Goal: Task Accomplishment & Management: Manage account settings

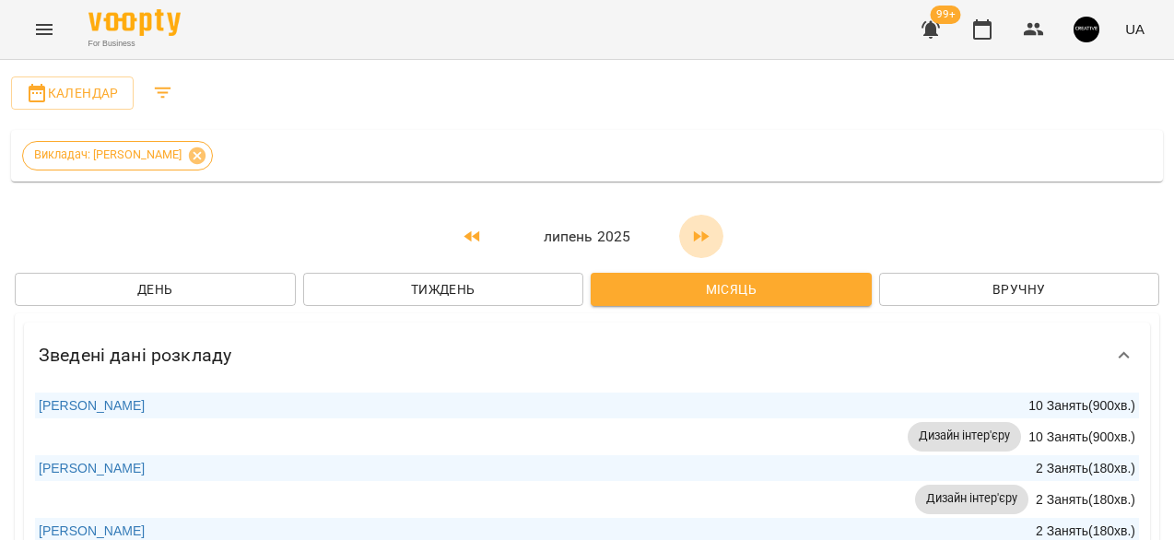
click at [695, 238] on icon "button" at bounding box center [702, 235] width 16 height 11
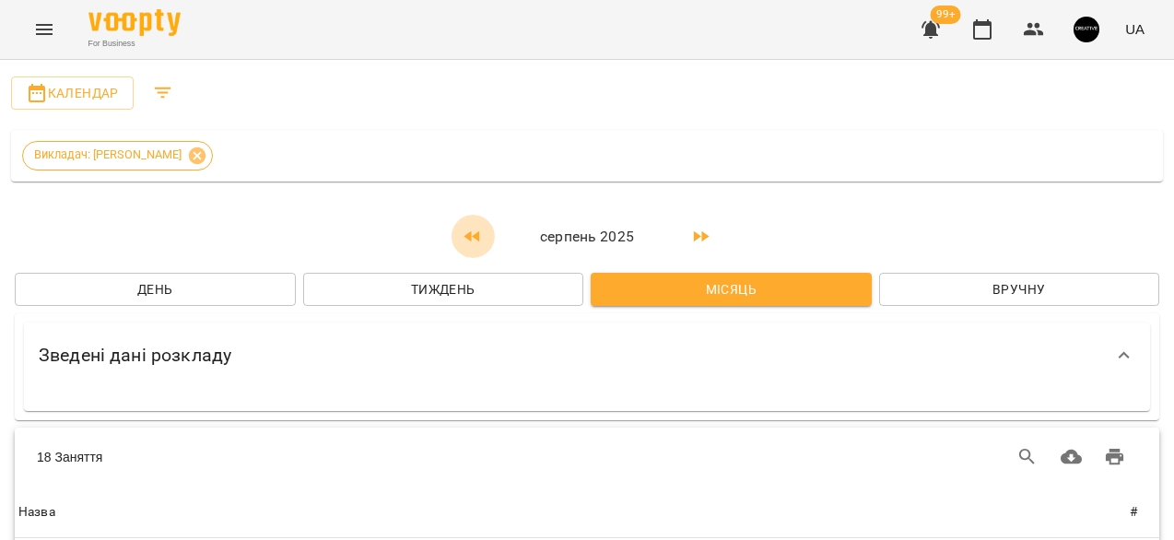
click at [472, 237] on icon "button" at bounding box center [473, 237] width 22 height 22
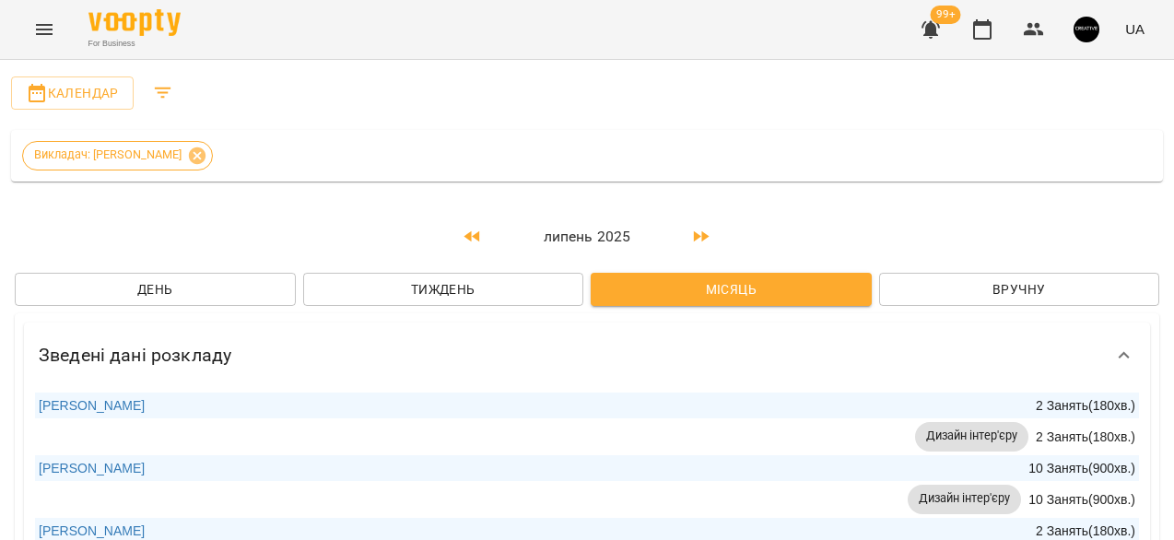
scroll to position [39, 0]
click at [188, 146] on icon at bounding box center [197, 156] width 20 height 20
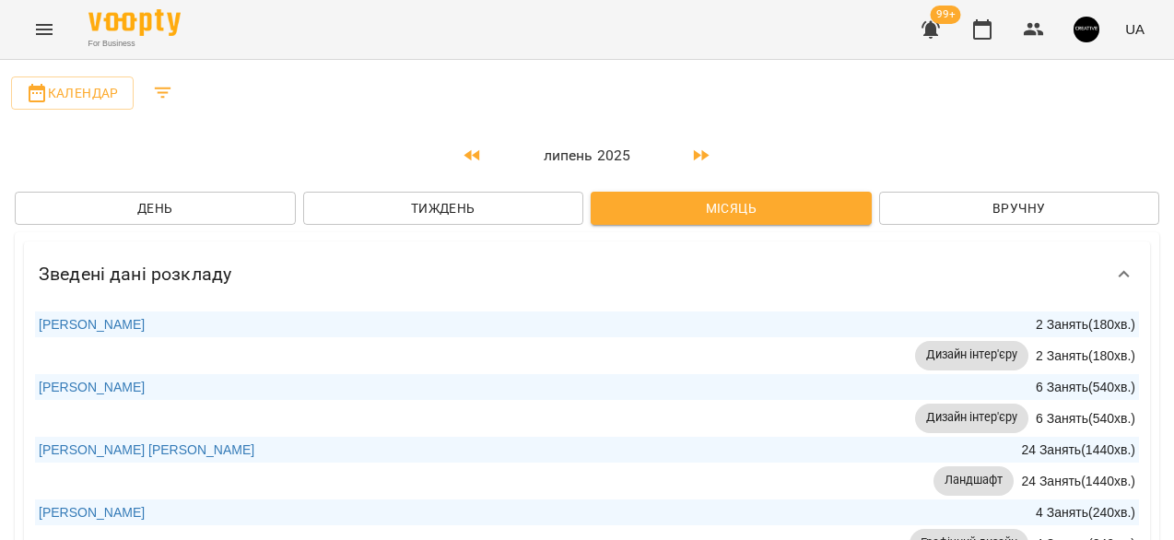
scroll to position [0, 0]
click at [175, 93] on button "Filters" at bounding box center [163, 93] width 44 height 44
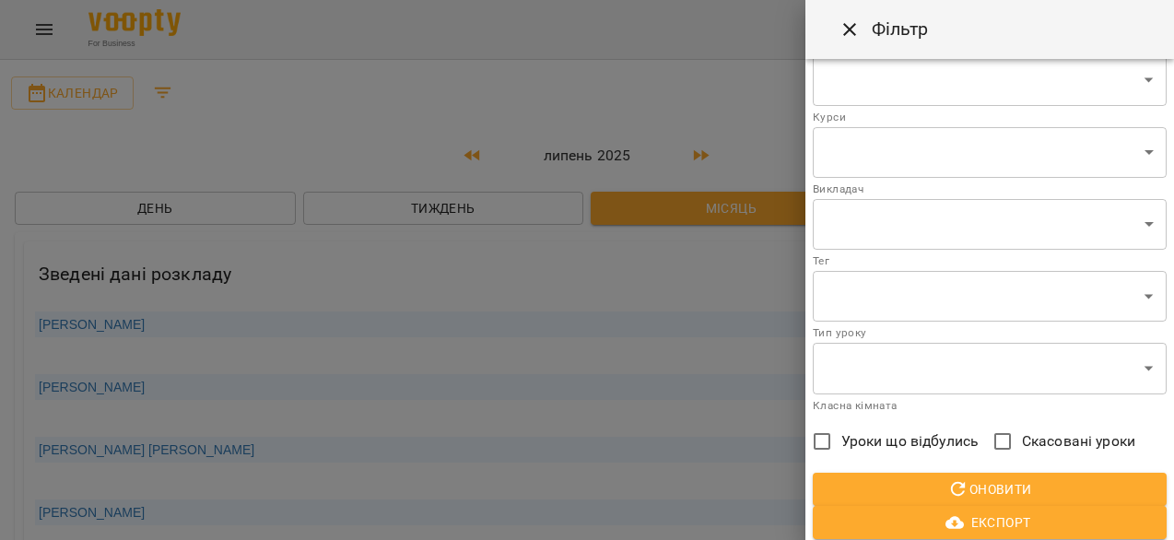
scroll to position [52, 0]
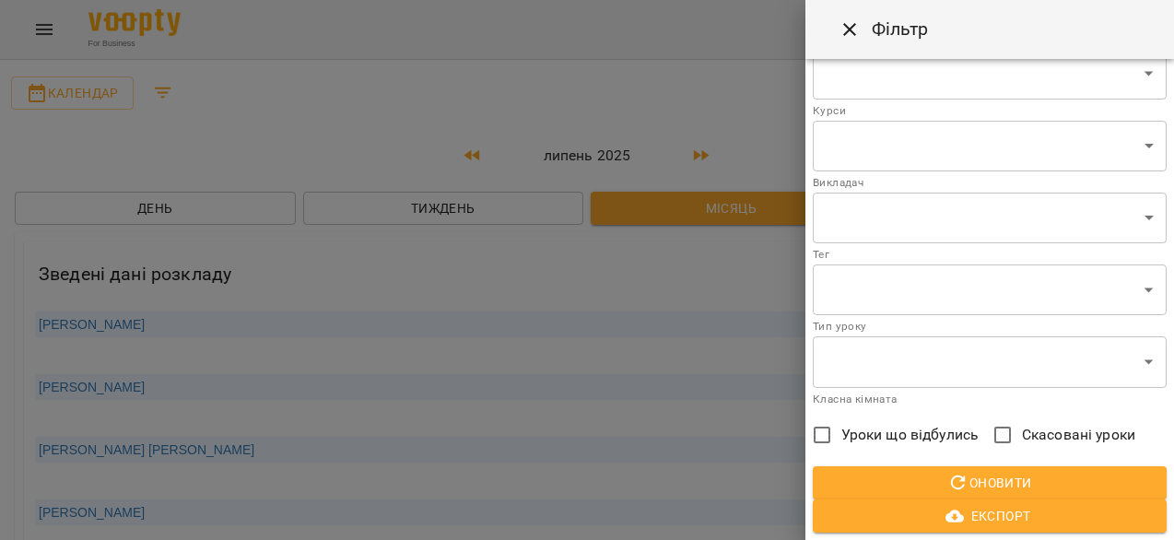
click at [844, 434] on span "Уроки що відбулись" at bounding box center [911, 435] width 138 height 22
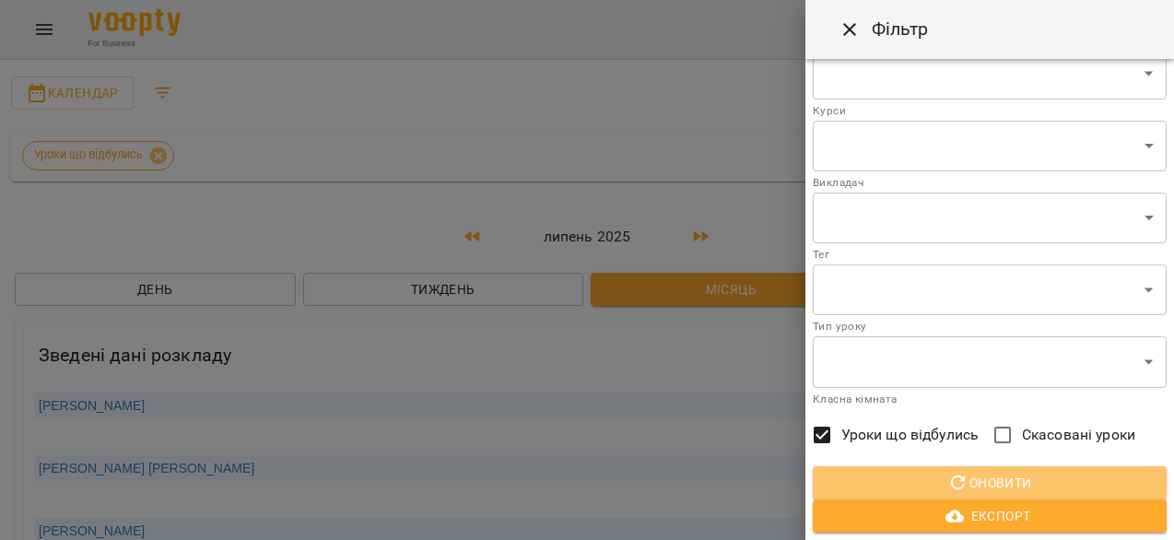
click at [948, 477] on icon "button" at bounding box center [959, 483] width 22 height 22
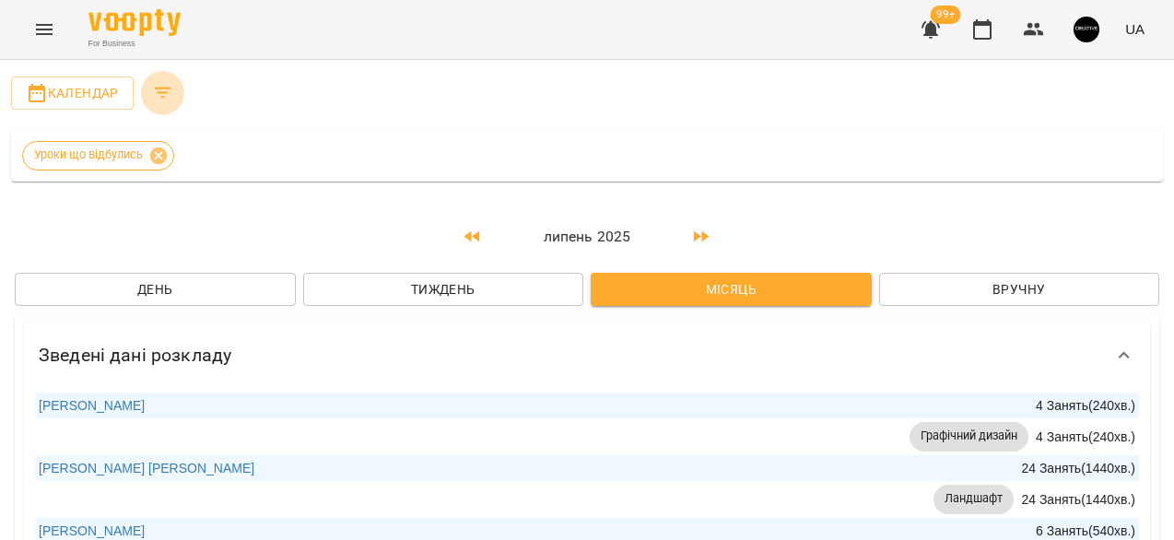
click at [168, 91] on icon "Filters" at bounding box center [163, 93] width 22 height 22
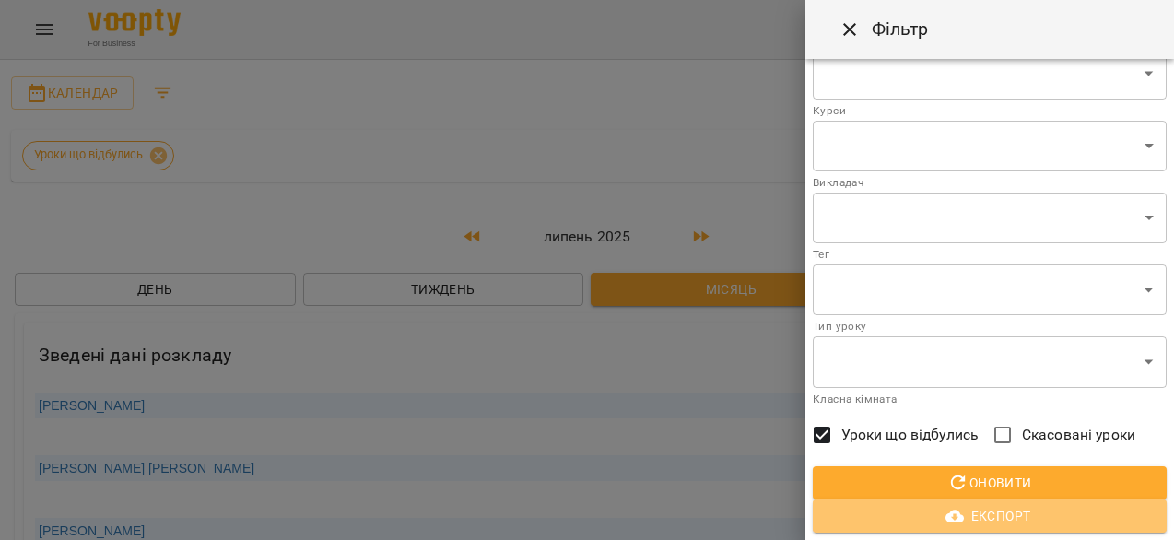
click at [977, 519] on span "Експорт" at bounding box center [990, 516] width 324 height 22
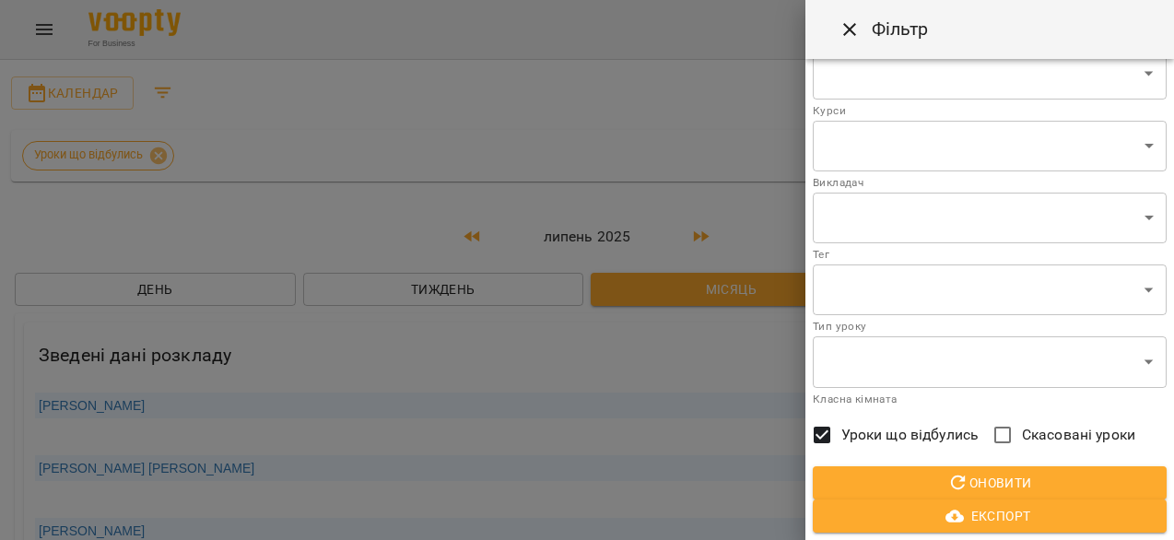
click at [630, 91] on div at bounding box center [587, 270] width 1174 height 540
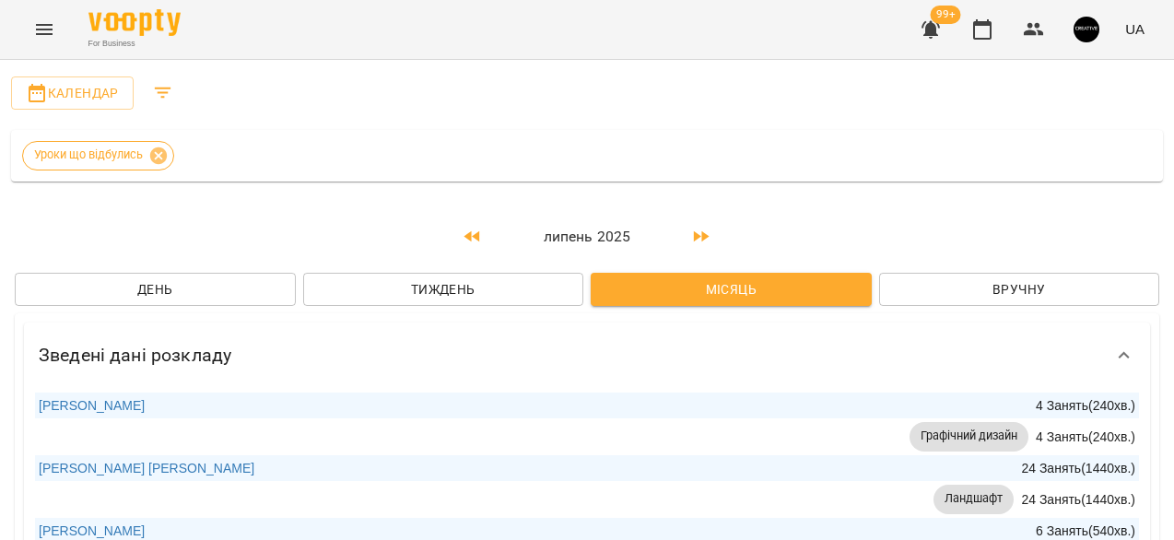
scroll to position [4643, 0]
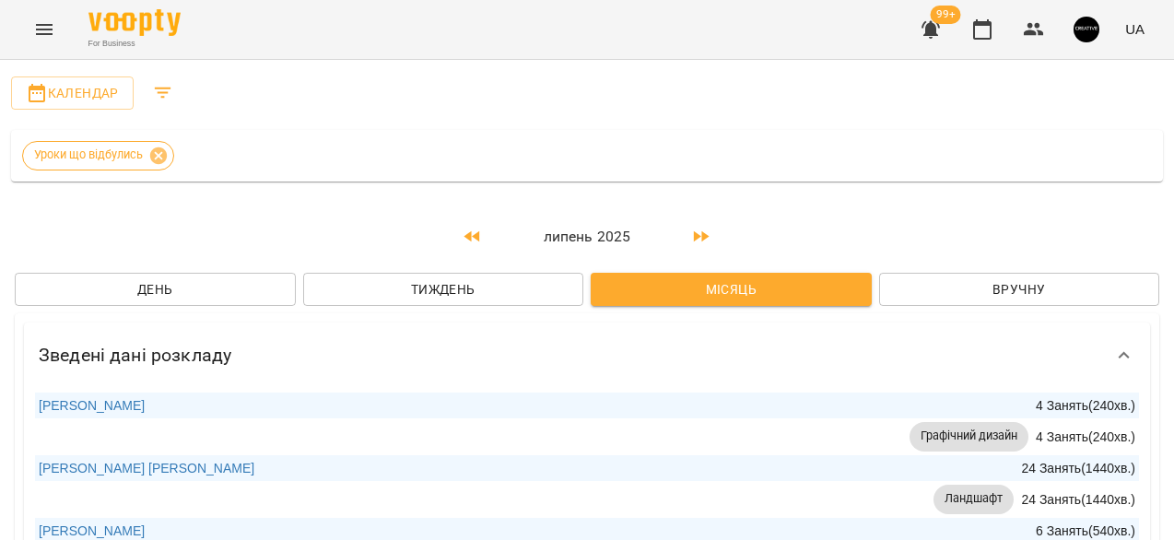
scroll to position [565, 0]
click at [162, 158] on icon at bounding box center [158, 156] width 20 height 20
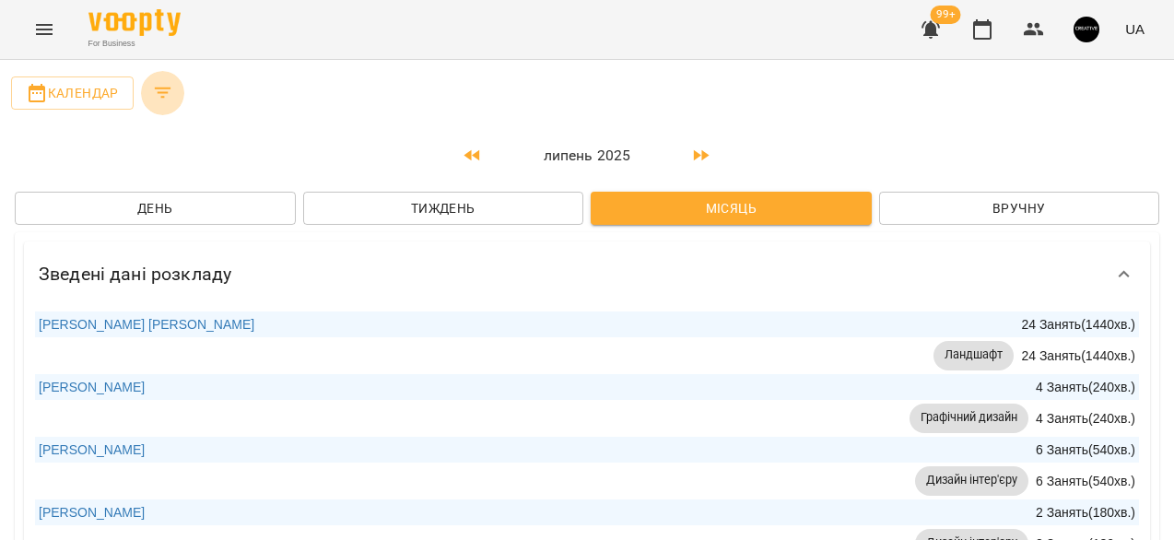
click at [164, 94] on icon "Filters" at bounding box center [163, 93] width 22 height 22
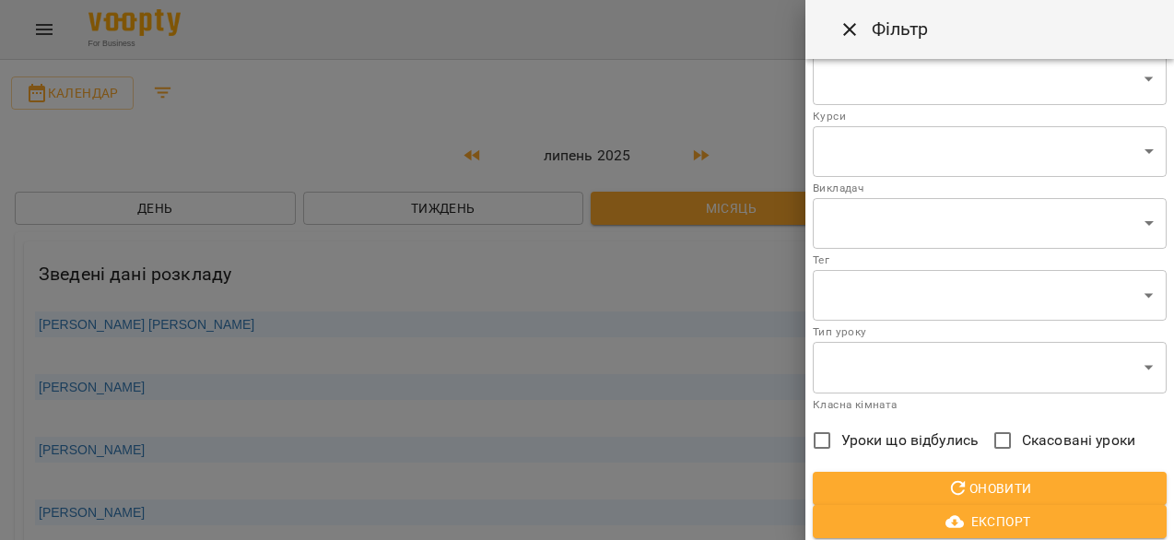
scroll to position [52, 0]
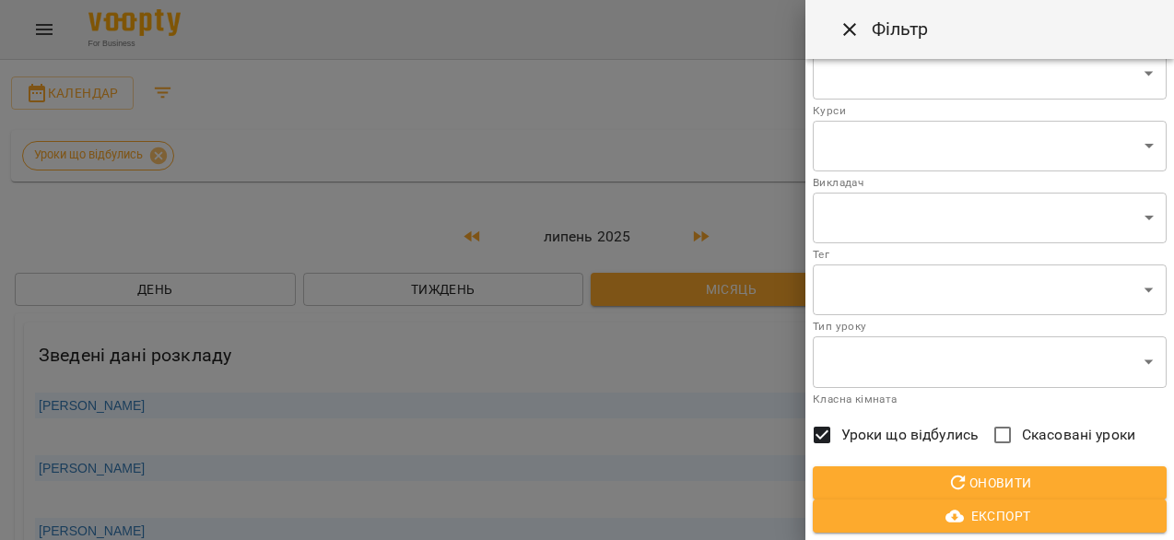
click at [920, 475] on span "Оновити" at bounding box center [990, 483] width 324 height 22
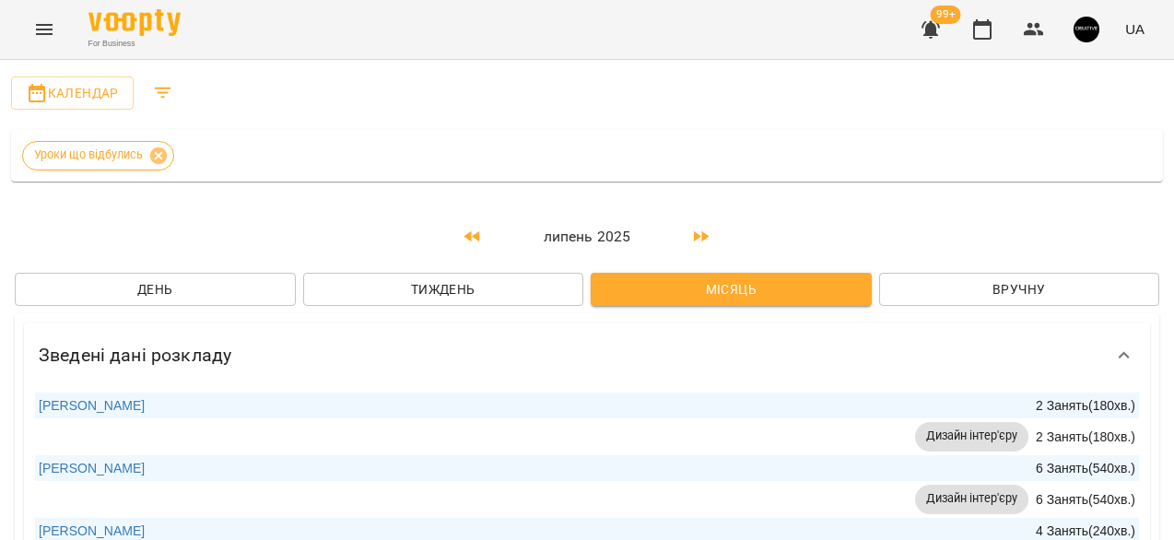
scroll to position [0, 0]
click at [109, 99] on span "Календар" at bounding box center [72, 93] width 93 height 22
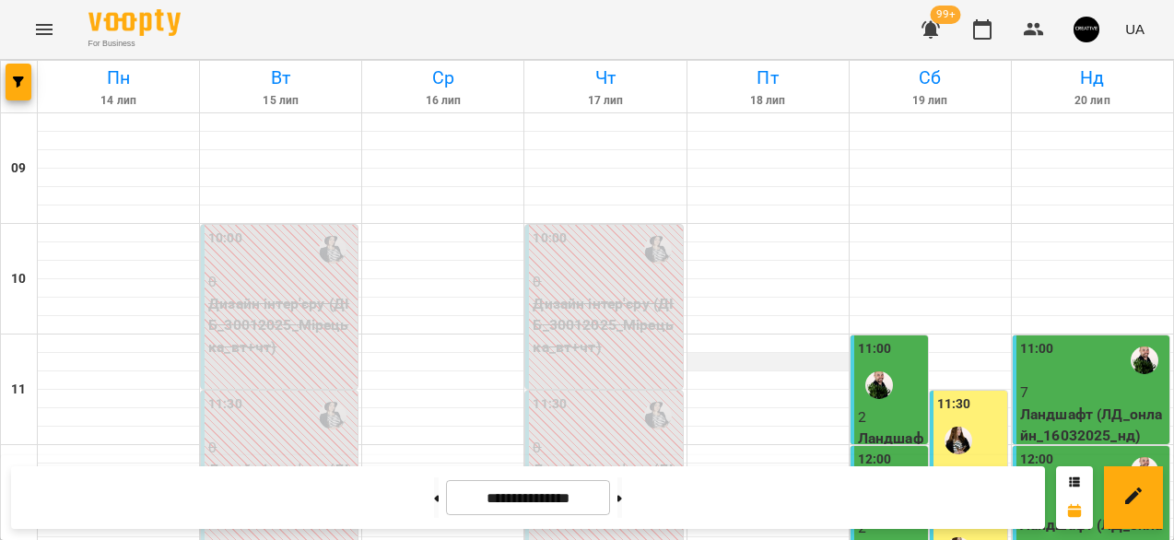
scroll to position [984, 0]
click at [434, 492] on button at bounding box center [436, 497] width 5 height 41
type input "**********"
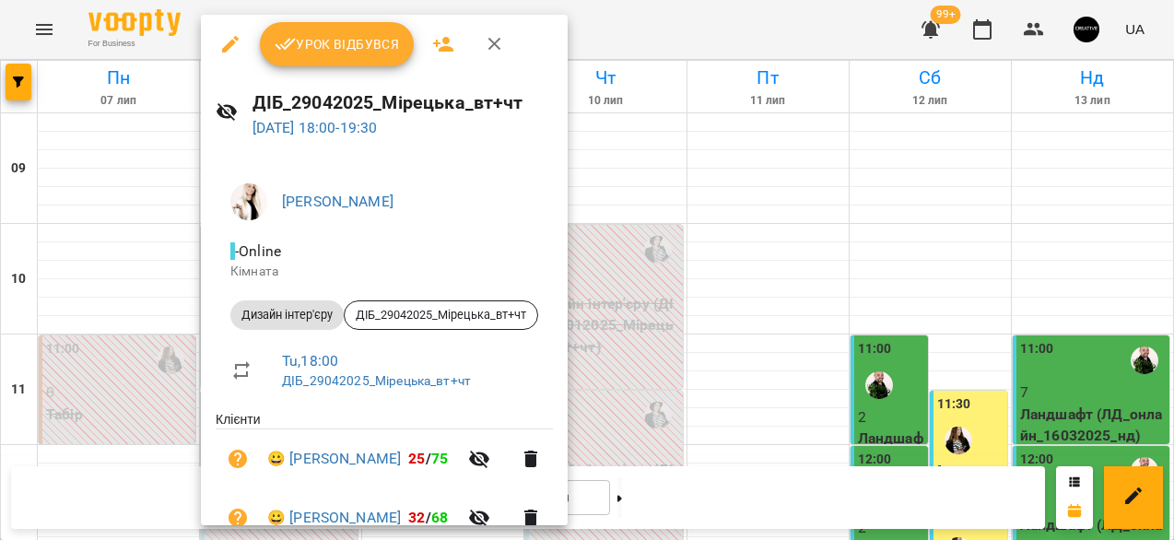
click at [339, 52] on span "Урок відбувся" at bounding box center [337, 44] width 125 height 22
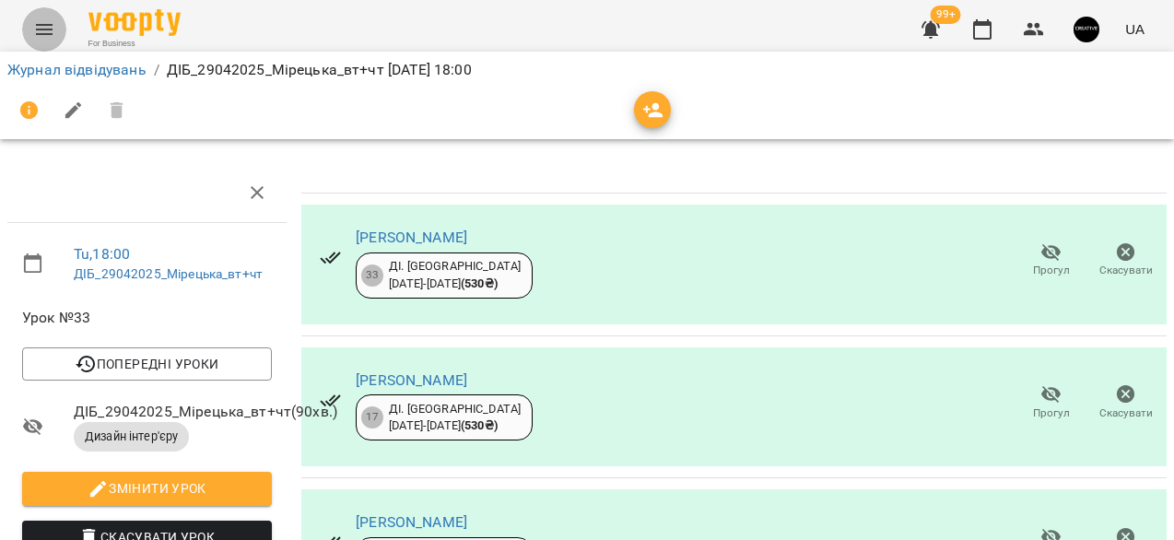
click at [38, 33] on icon "Menu" at bounding box center [44, 29] width 17 height 11
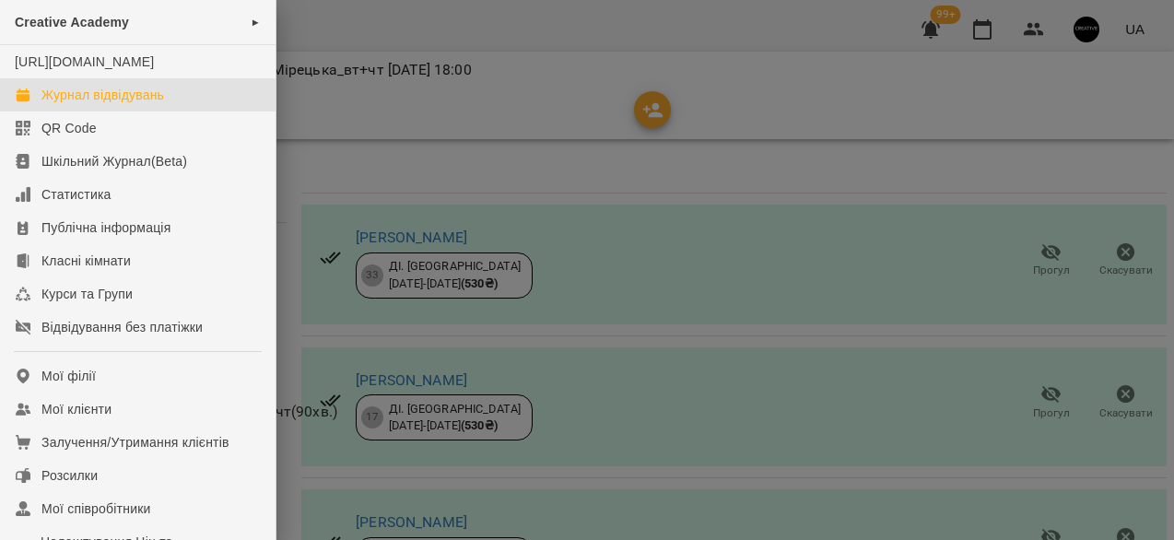
click at [80, 104] on div "Журнал відвідувань" at bounding box center [102, 95] width 123 height 18
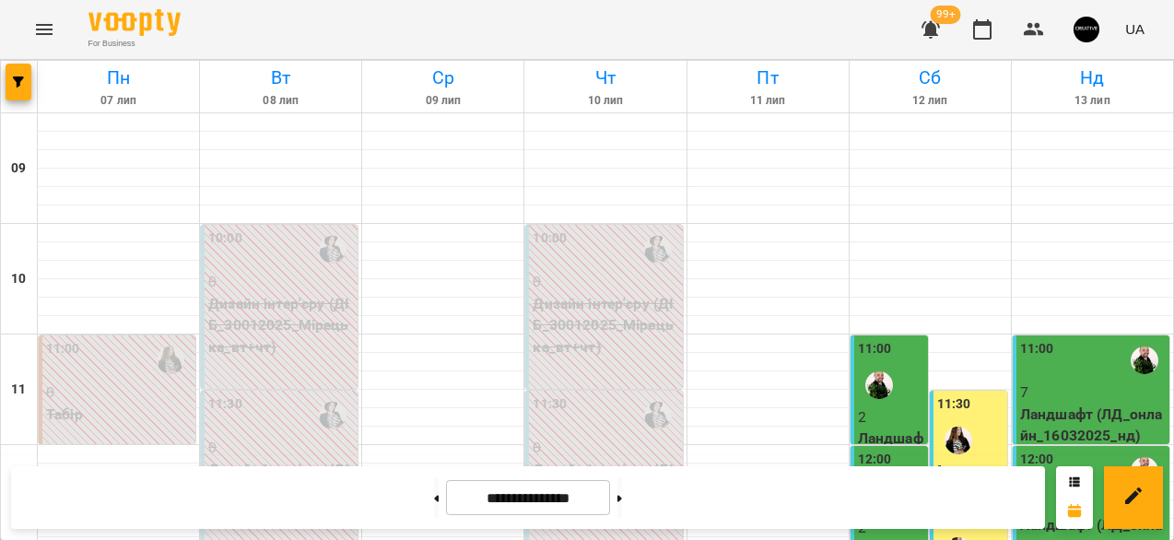
scroll to position [984, 0]
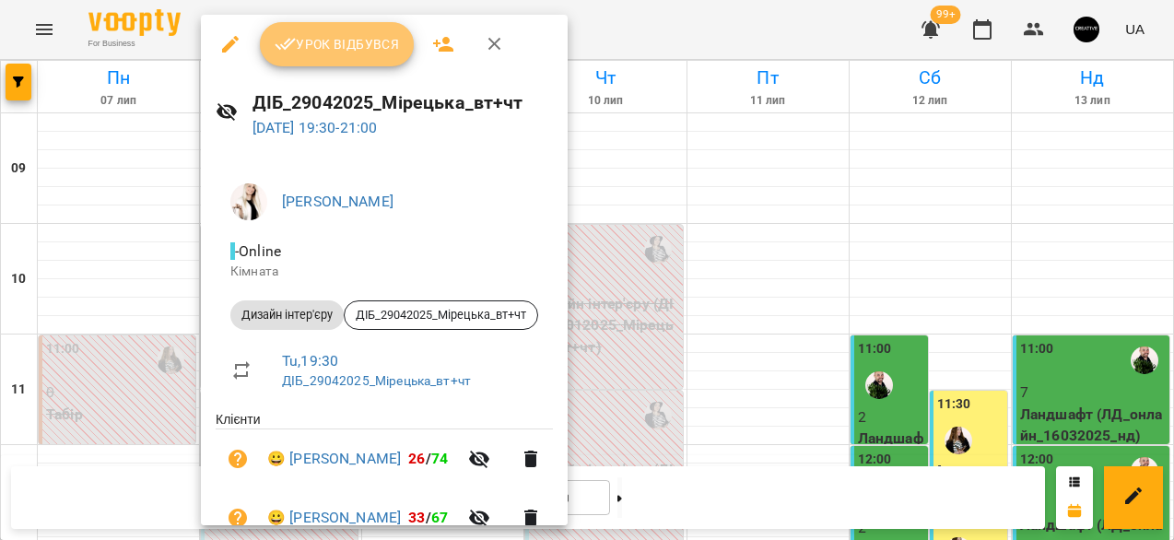
click at [328, 47] on span "Урок відбувся" at bounding box center [337, 44] width 125 height 22
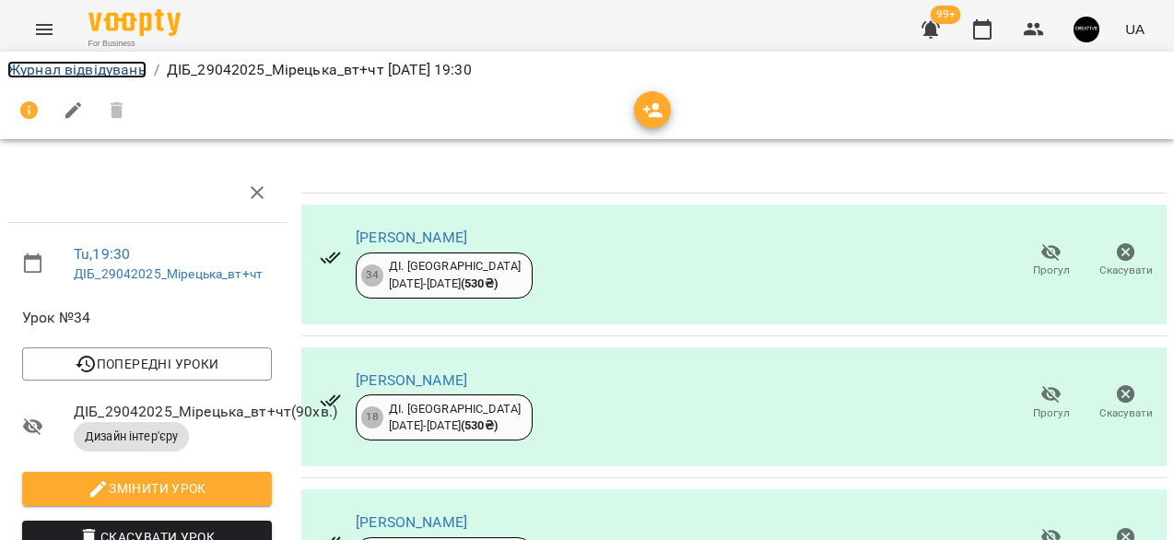
click at [82, 70] on link "Журнал відвідувань" at bounding box center [76, 70] width 139 height 18
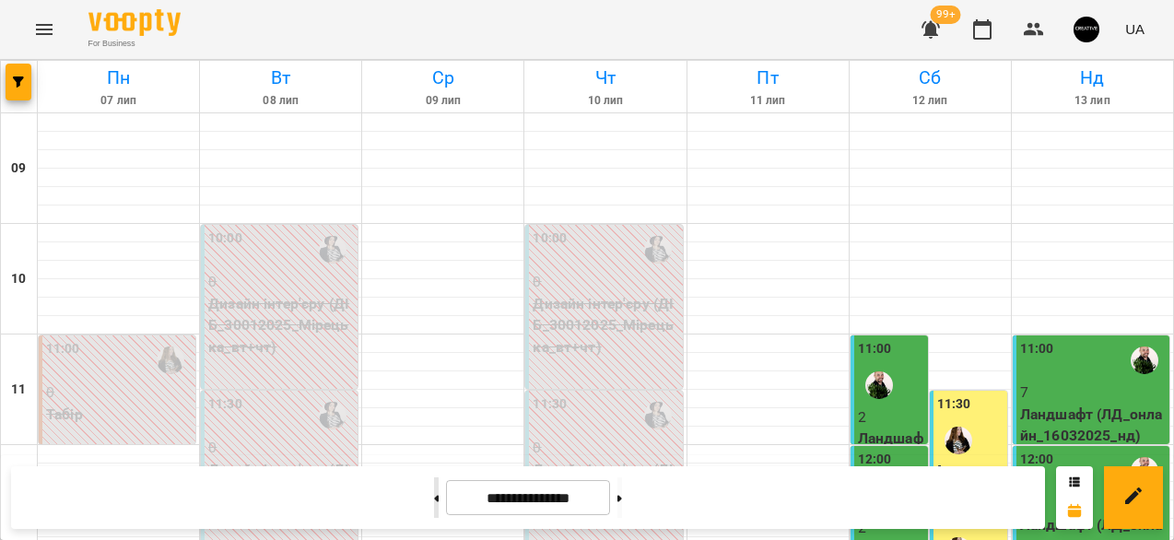
click at [434, 501] on button at bounding box center [436, 497] width 5 height 41
type input "**********"
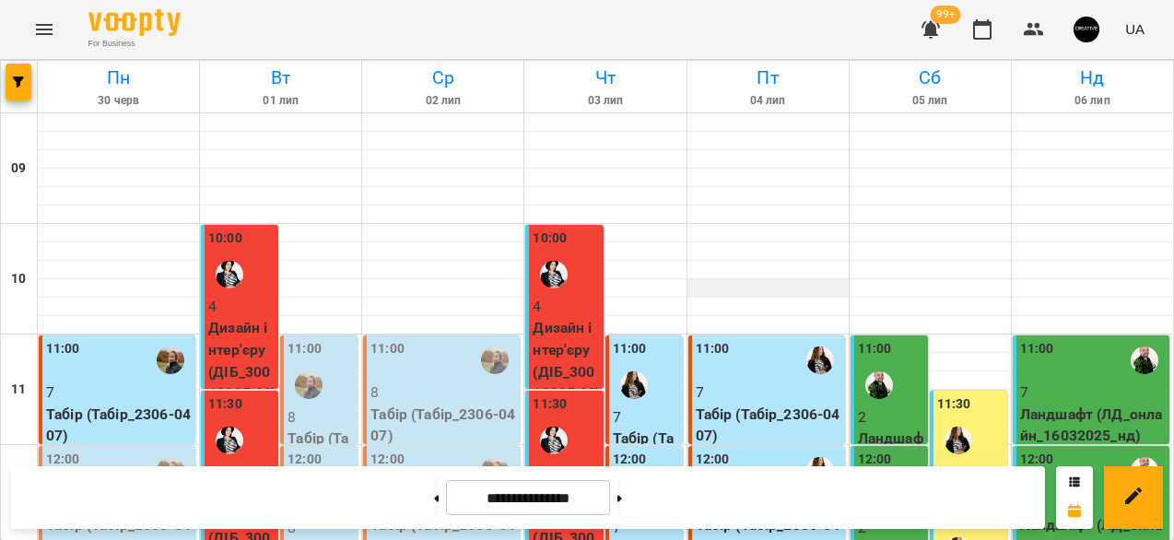
scroll to position [190, 0]
click at [328, 406] on p "8" at bounding box center [321, 417] width 66 height 22
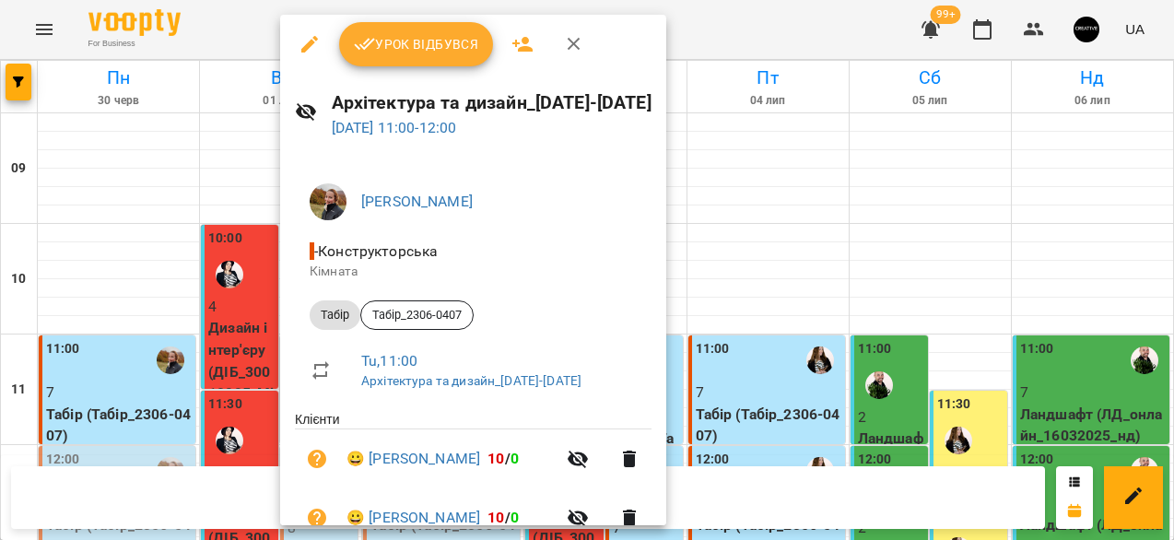
click at [428, 38] on span "Урок відбувся" at bounding box center [416, 44] width 125 height 22
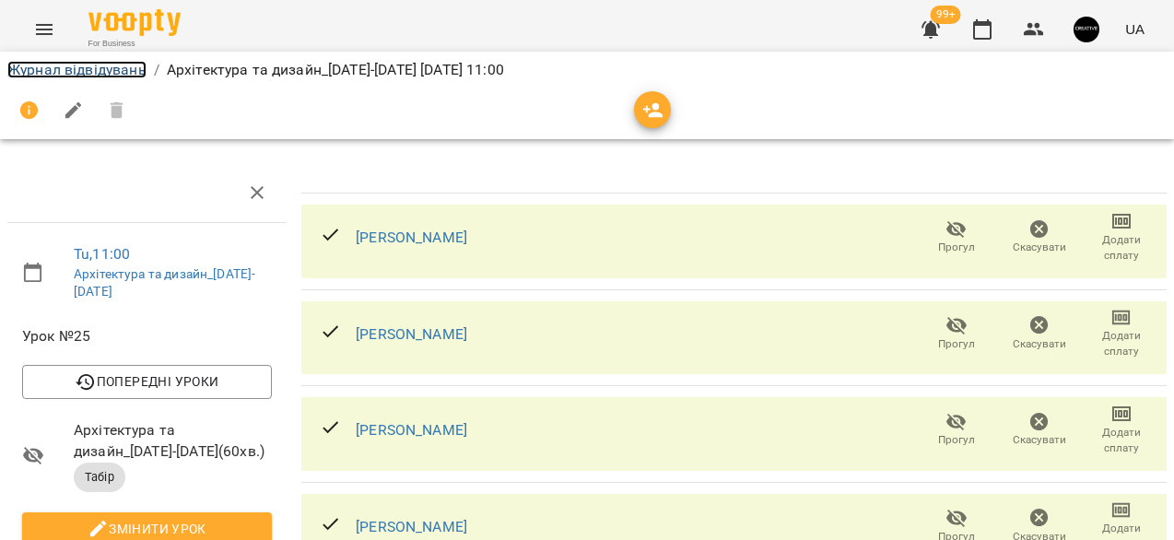
click at [123, 76] on link "Журнал відвідувань" at bounding box center [76, 70] width 139 height 18
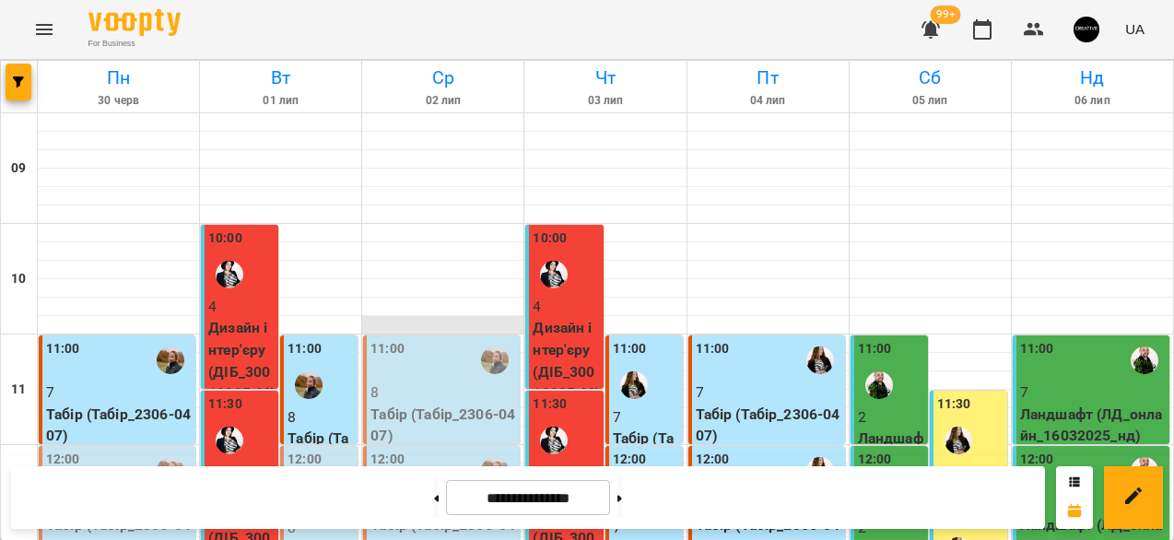
scroll to position [266, 0]
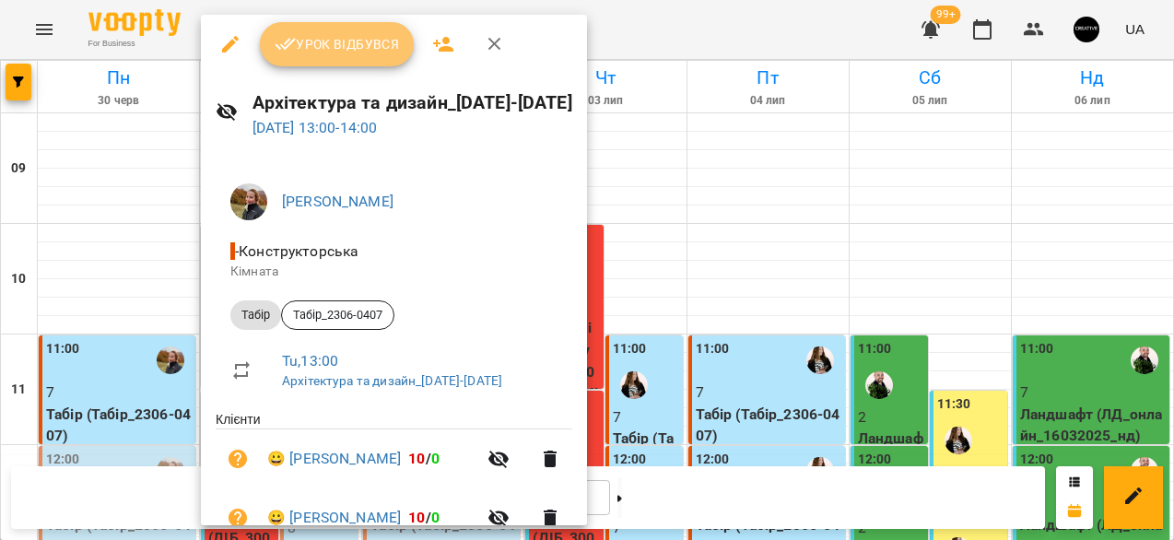
click at [366, 44] on span "Урок відбувся" at bounding box center [337, 44] width 125 height 22
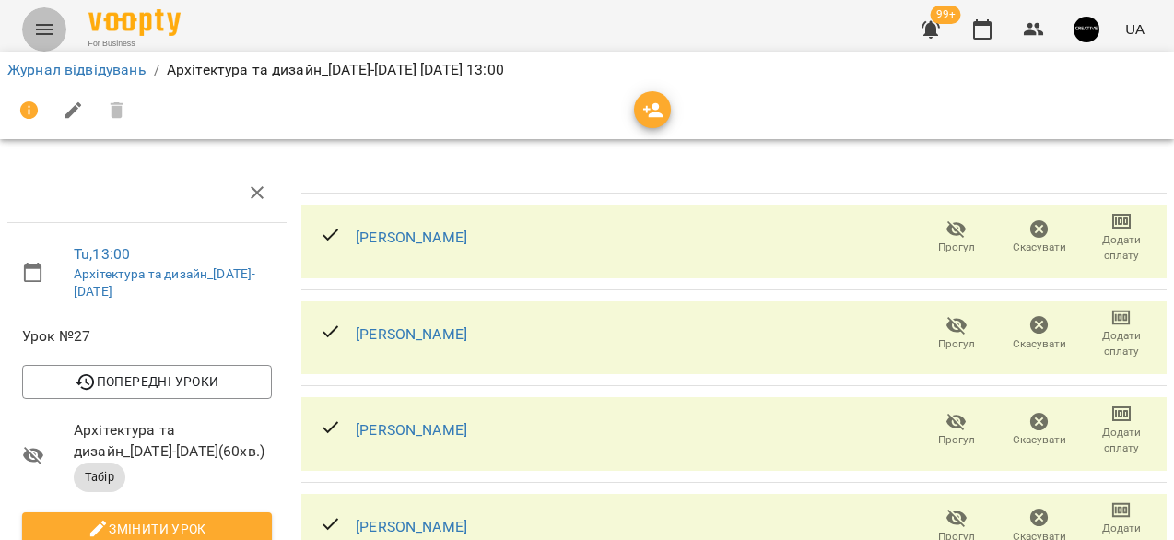
click at [55, 32] on button "Menu" at bounding box center [44, 29] width 44 height 44
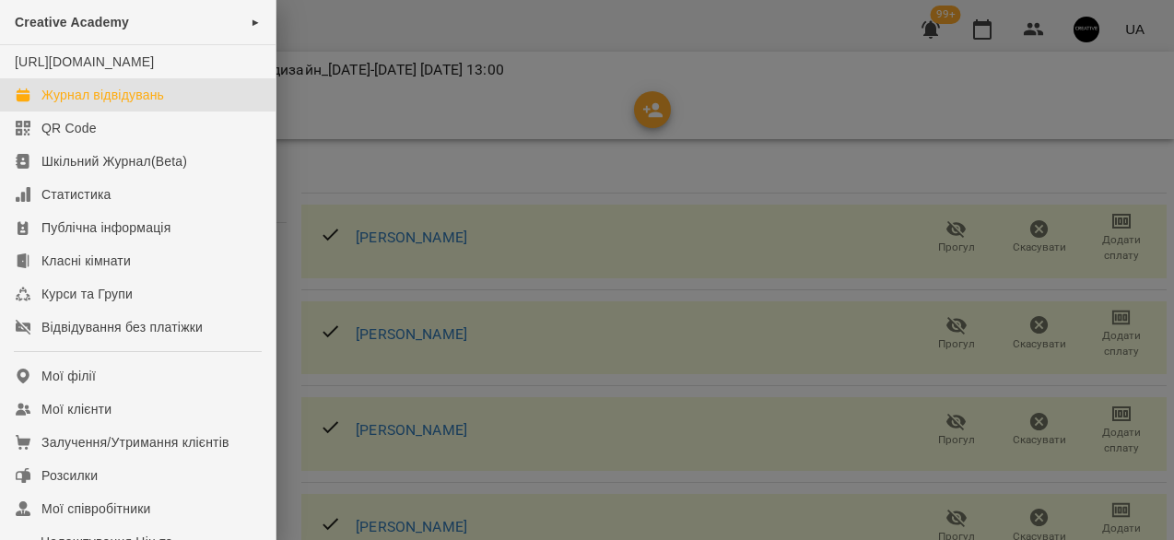
click at [89, 102] on link "Журнал відвідувань" at bounding box center [138, 94] width 276 height 33
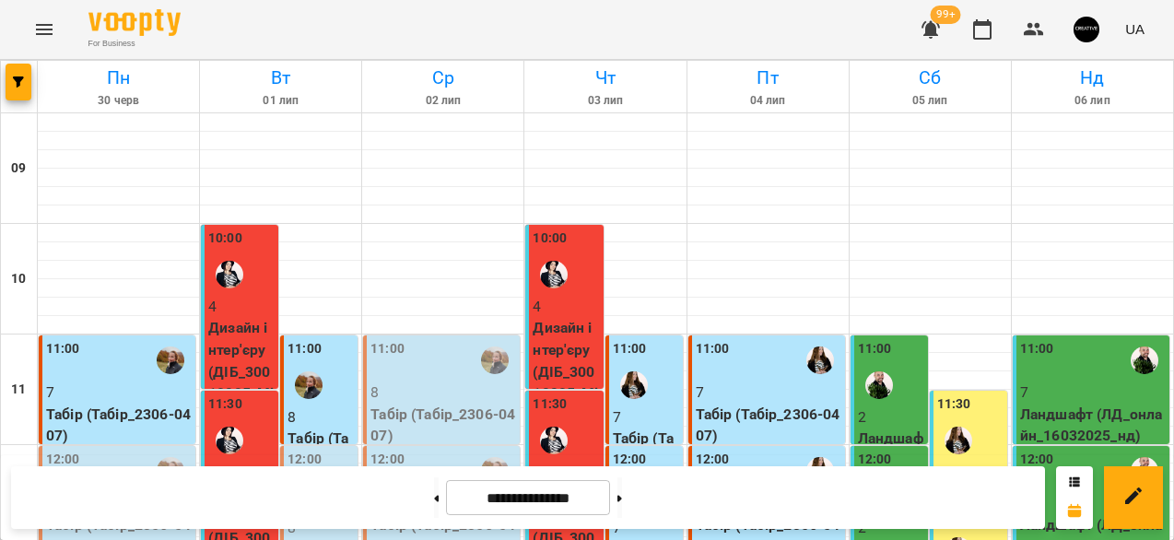
scroll to position [291, 0]
click at [348, 450] on div "12:00" at bounding box center [321, 483] width 66 height 67
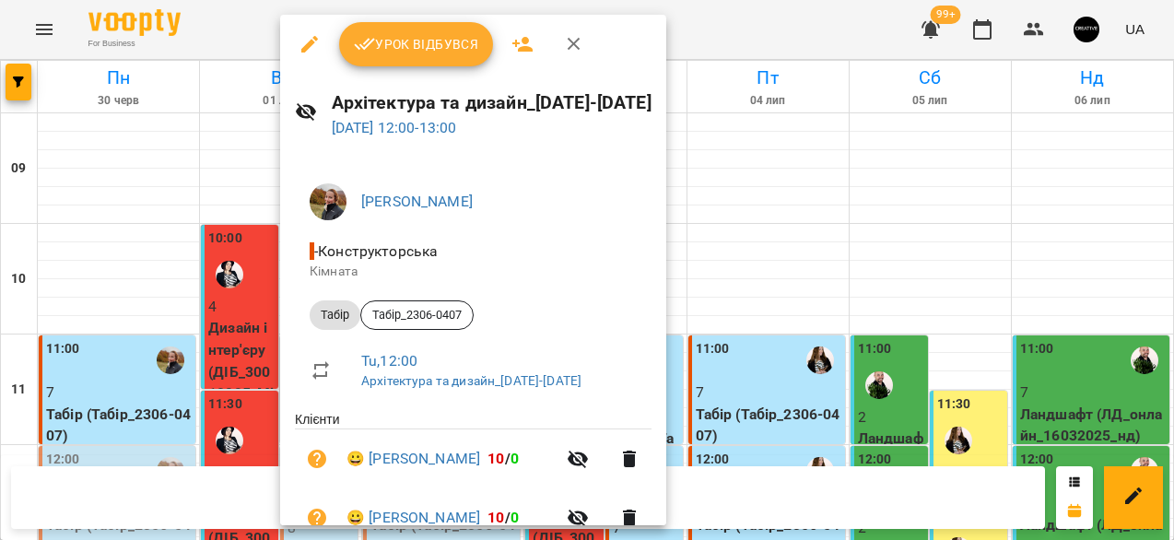
click at [414, 49] on span "Урок відбувся" at bounding box center [416, 44] width 125 height 22
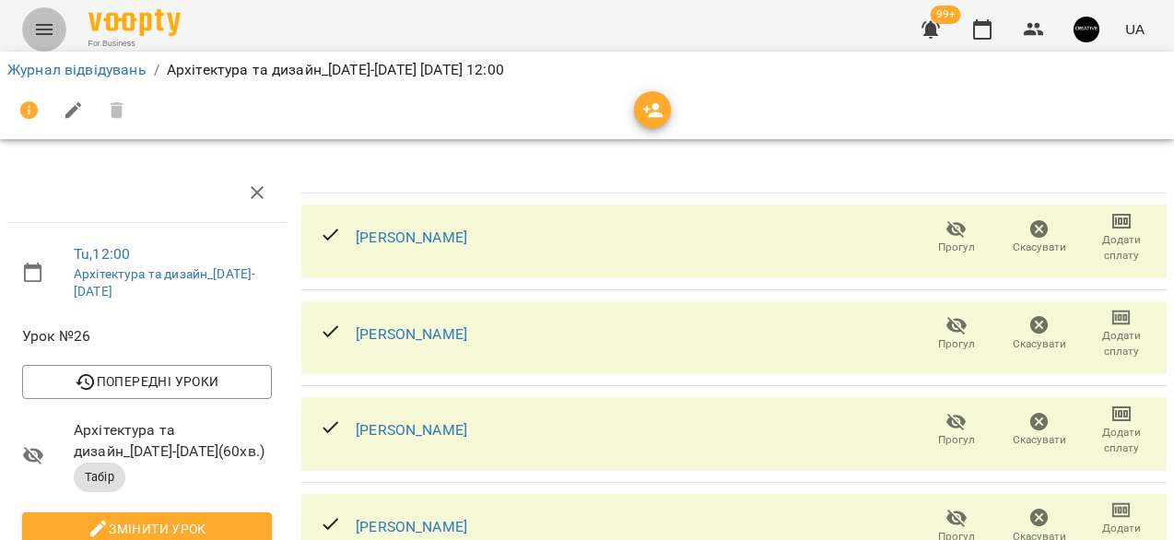
click at [48, 23] on icon "Menu" at bounding box center [44, 29] width 22 height 22
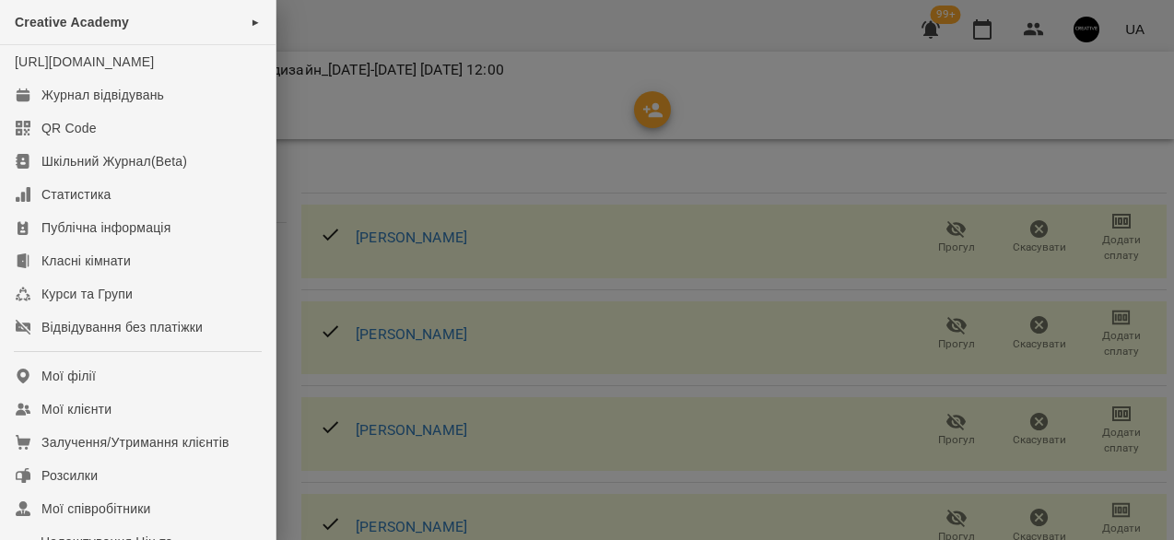
click at [522, 115] on div at bounding box center [587, 270] width 1174 height 540
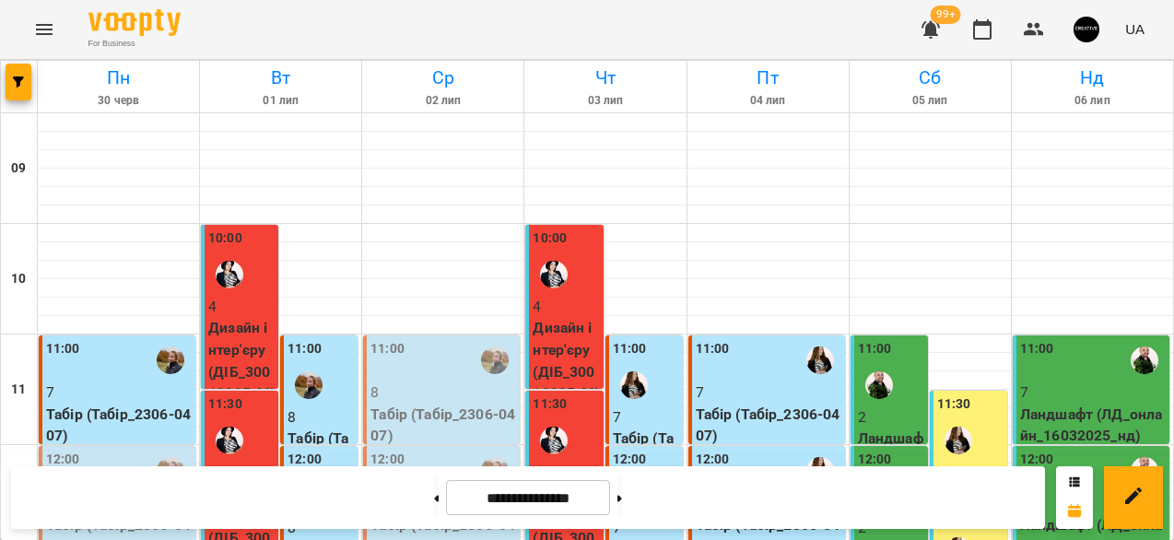
scroll to position [347, 0]
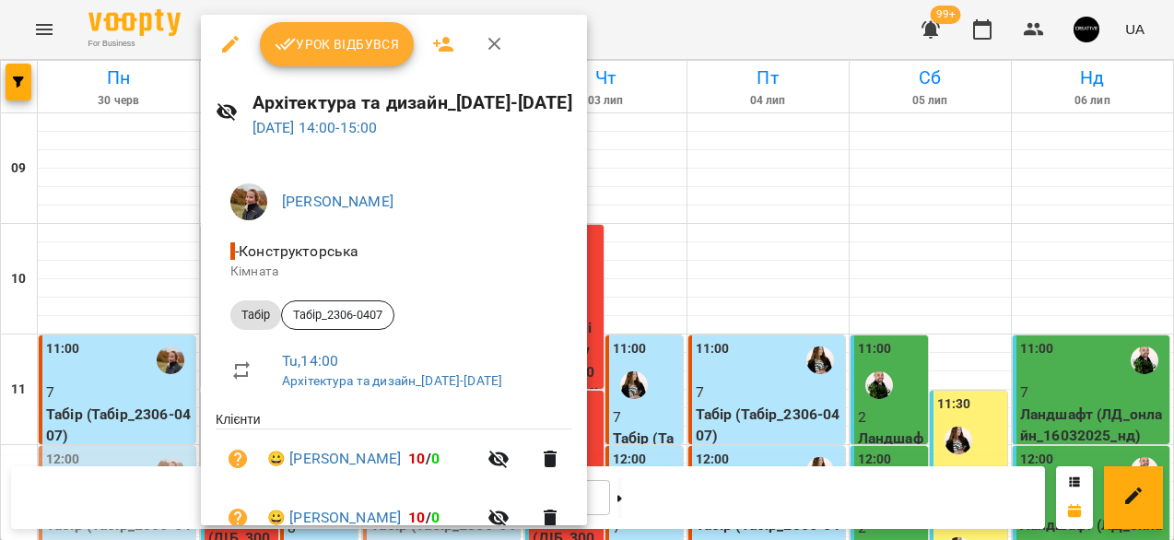
click at [340, 38] on span "Урок відбувся" at bounding box center [337, 44] width 125 height 22
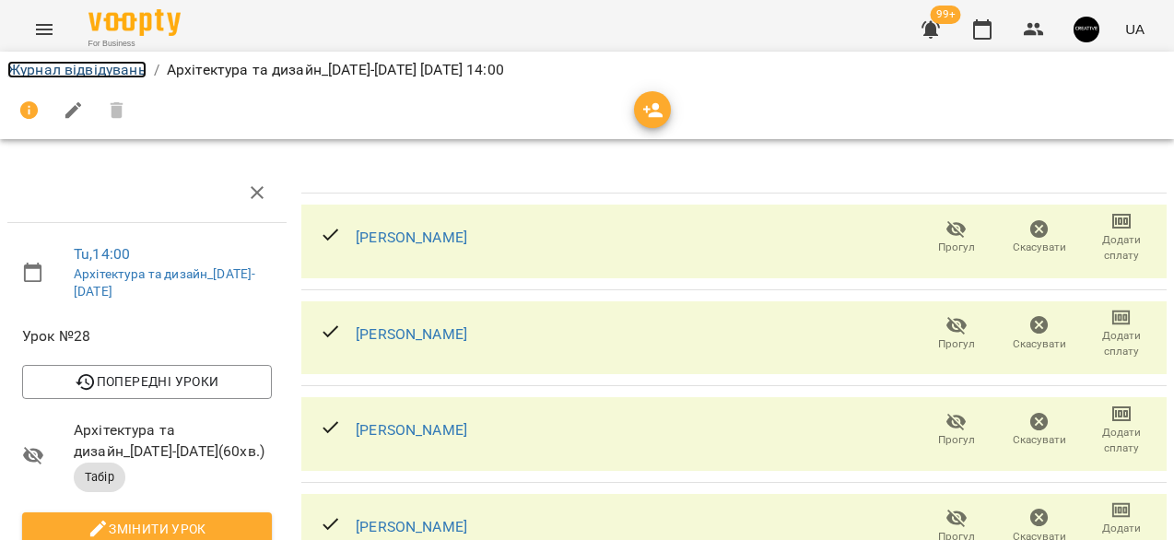
click at [112, 69] on link "Журнал відвідувань" at bounding box center [76, 70] width 139 height 18
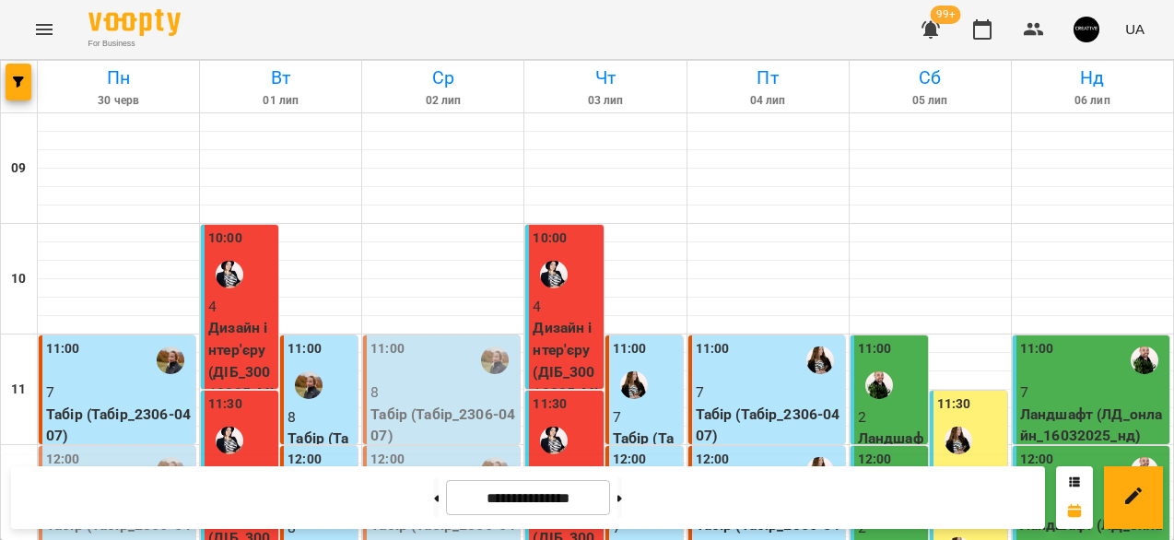
scroll to position [93, 0]
click at [419, 382] on p "8" at bounding box center [444, 393] width 146 height 22
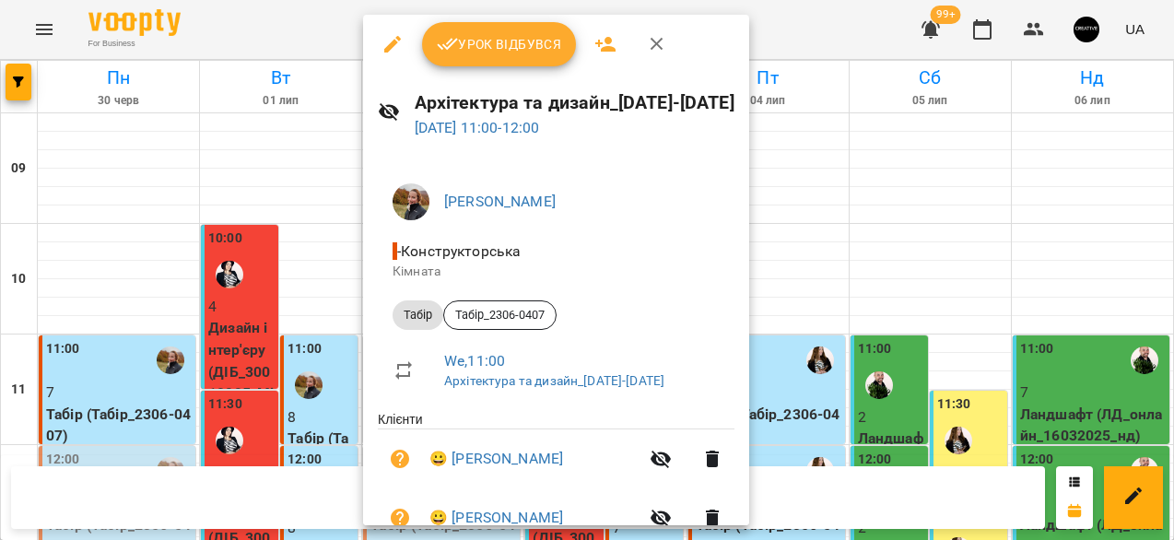
click at [494, 41] on span "Урок відбувся" at bounding box center [499, 44] width 125 height 22
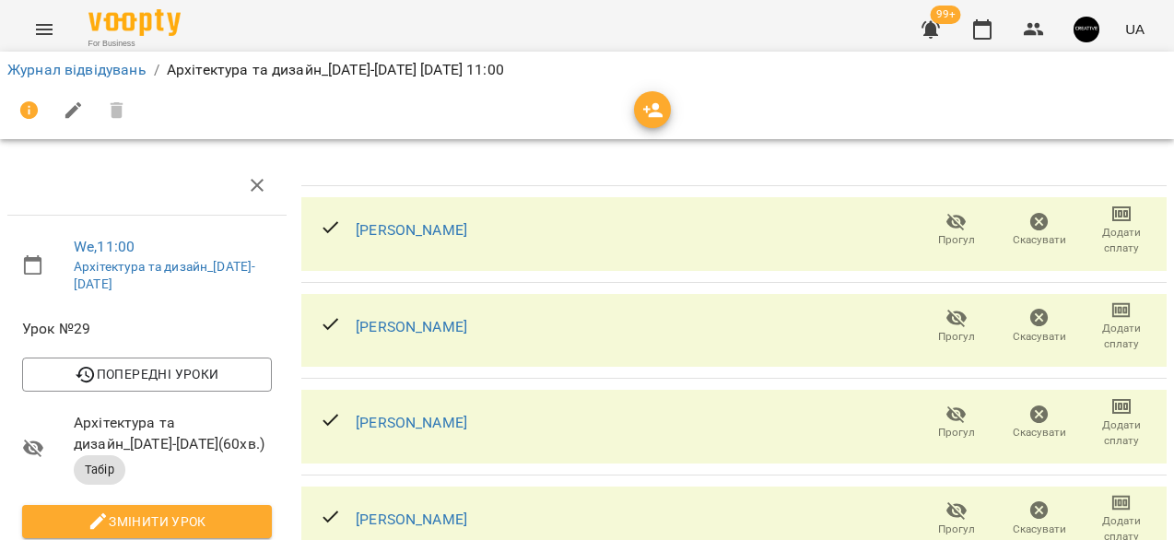
scroll to position [44, 0]
click at [57, 76] on link "Журнал відвідувань" at bounding box center [76, 70] width 139 height 18
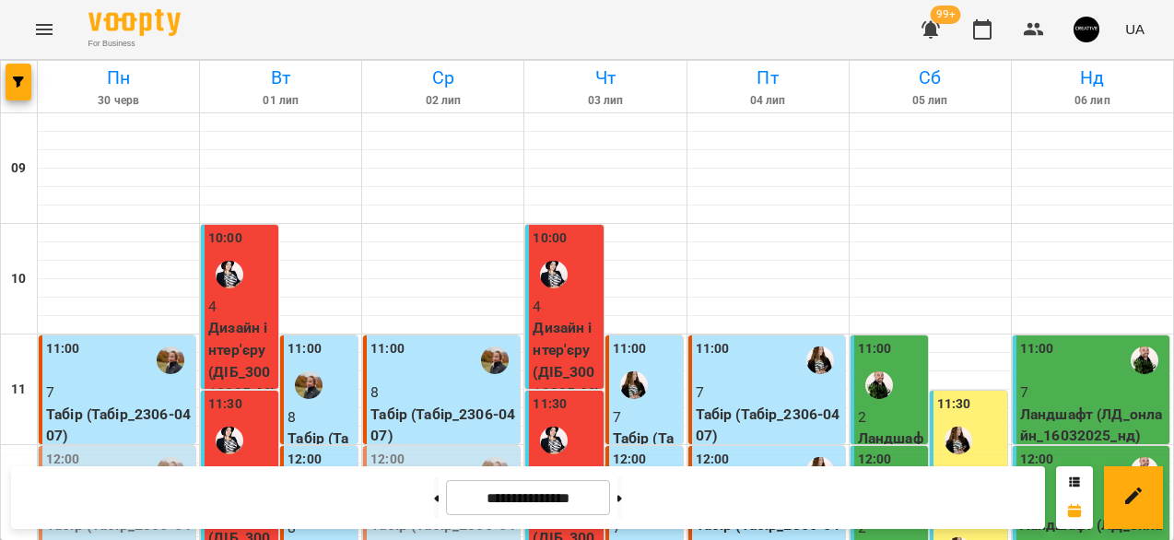
scroll to position [278, 0]
click at [447, 514] on p "Табір (Табір_2306-0407)" at bounding box center [444, 535] width 146 height 43
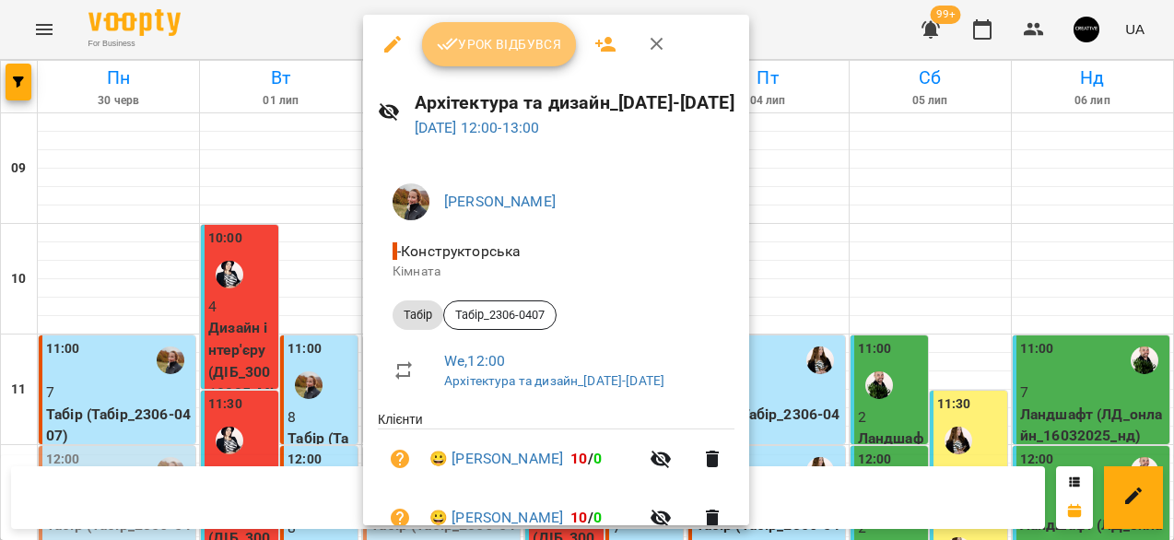
click at [553, 49] on span "Урок відбувся" at bounding box center [499, 44] width 125 height 22
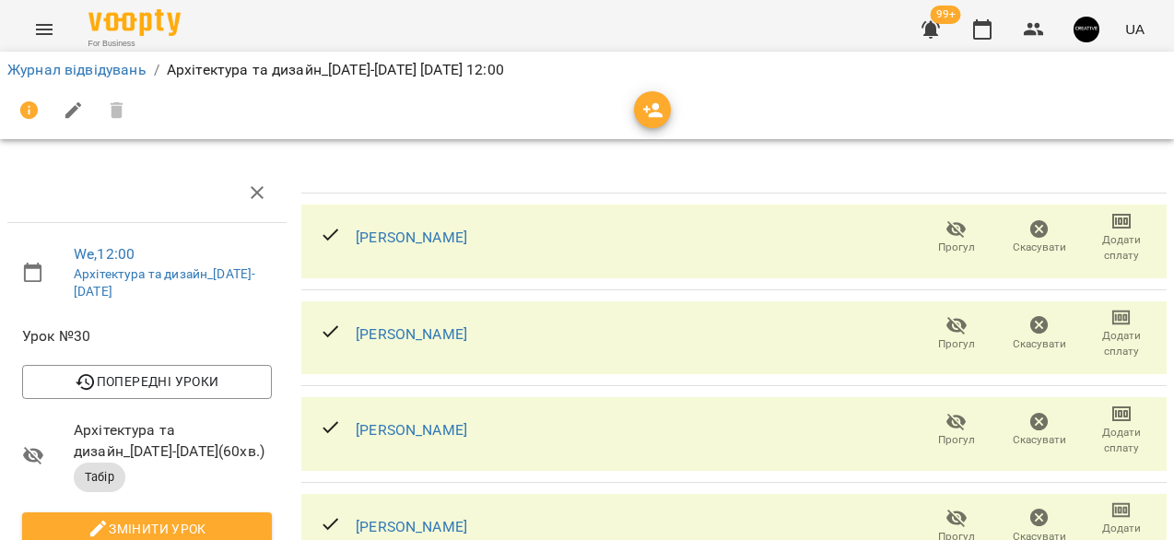
click at [654, 114] on icon "button" at bounding box center [653, 110] width 20 height 15
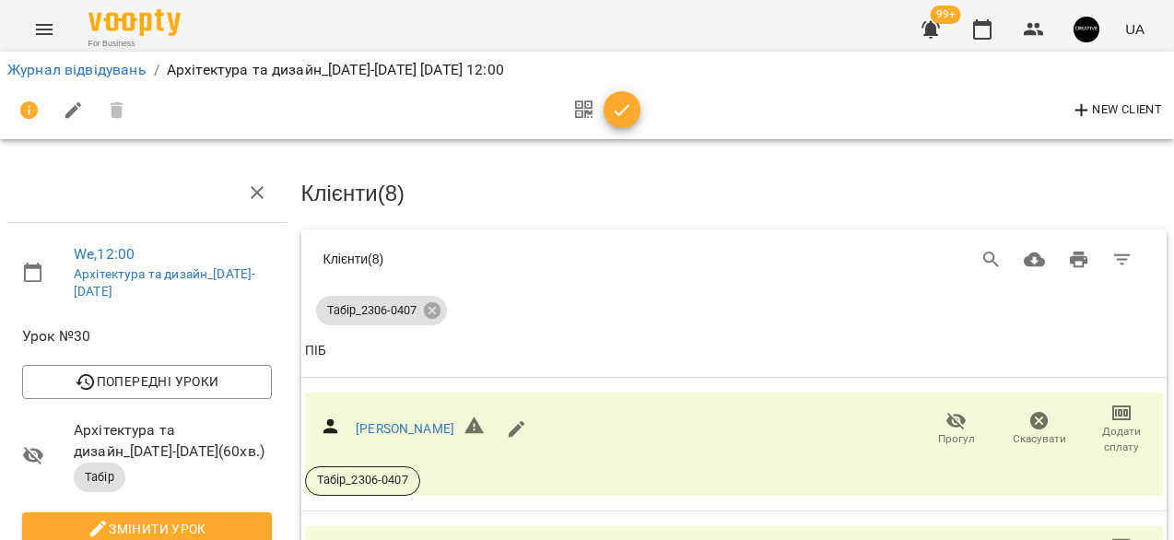
click at [629, 111] on icon "button" at bounding box center [622, 111] width 22 height 22
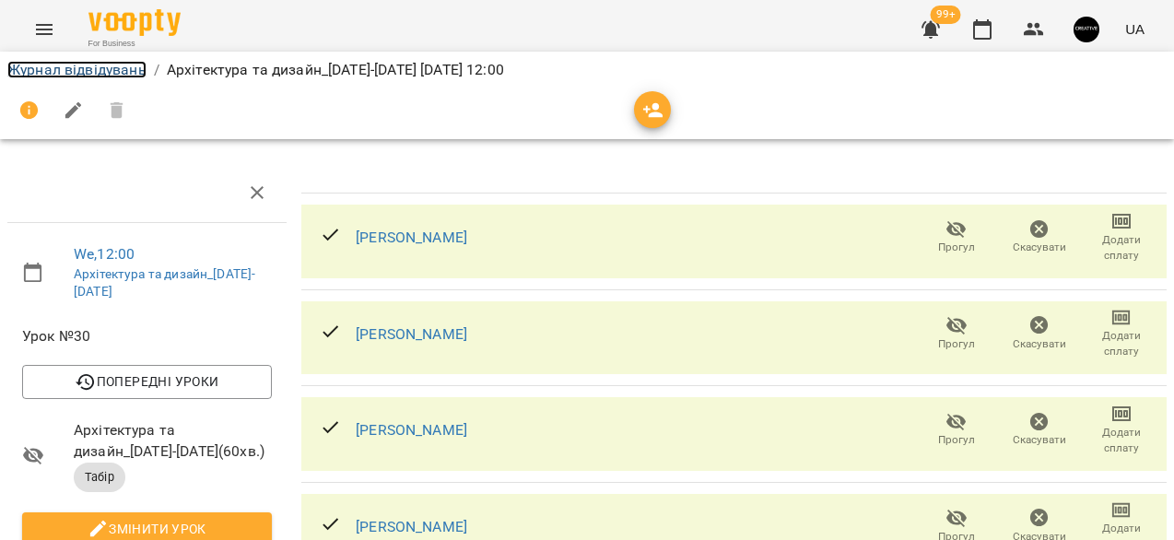
click at [63, 64] on link "Журнал відвідувань" at bounding box center [76, 70] width 139 height 18
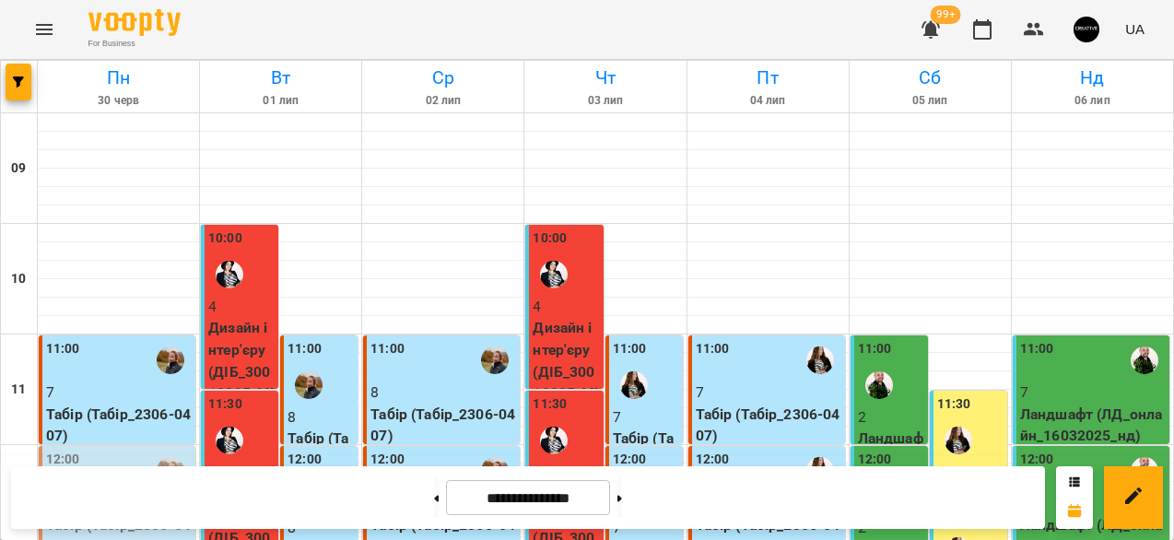
scroll to position [315, 0]
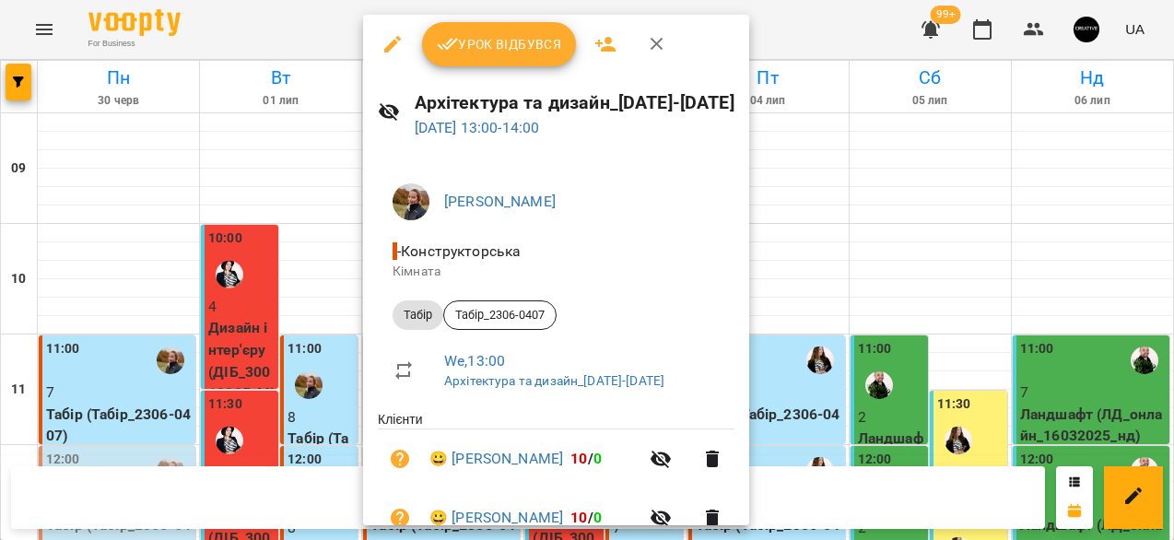
click at [496, 49] on span "Урок відбувся" at bounding box center [499, 44] width 125 height 22
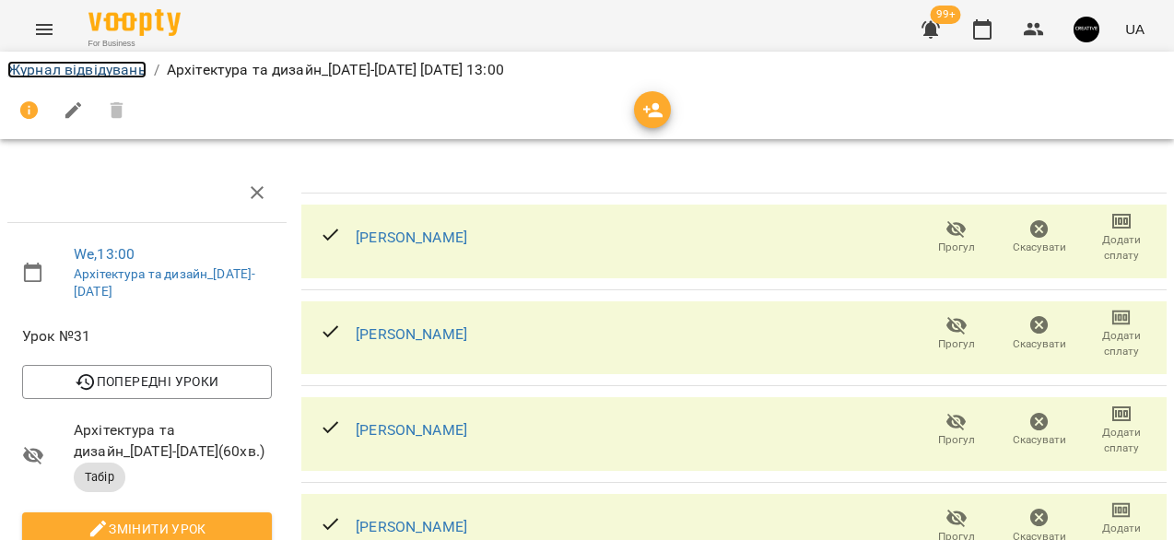
click at [61, 66] on link "Журнал відвідувань" at bounding box center [76, 70] width 139 height 18
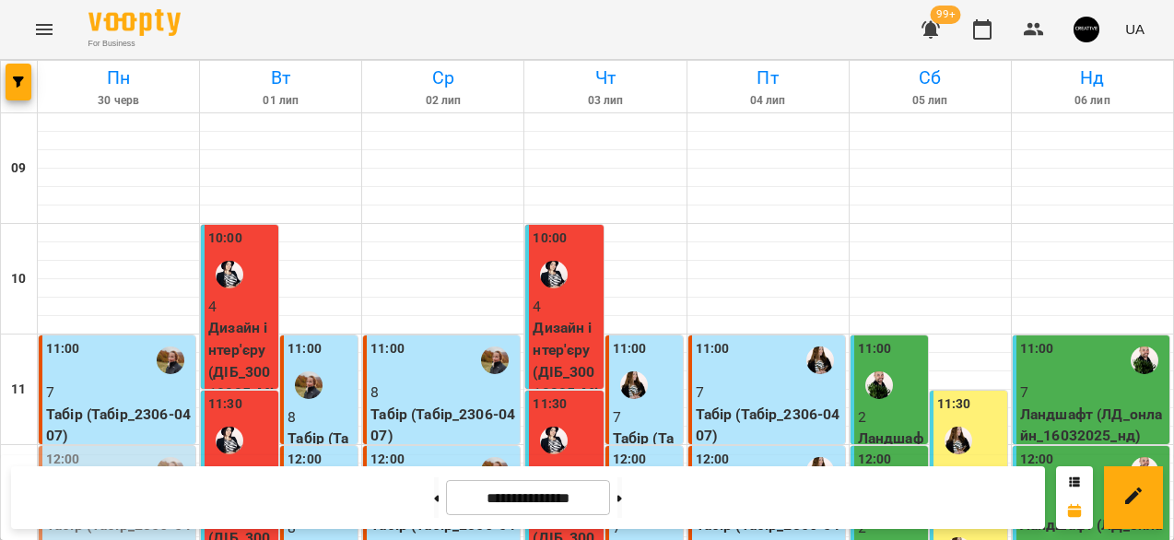
scroll to position [439, 0]
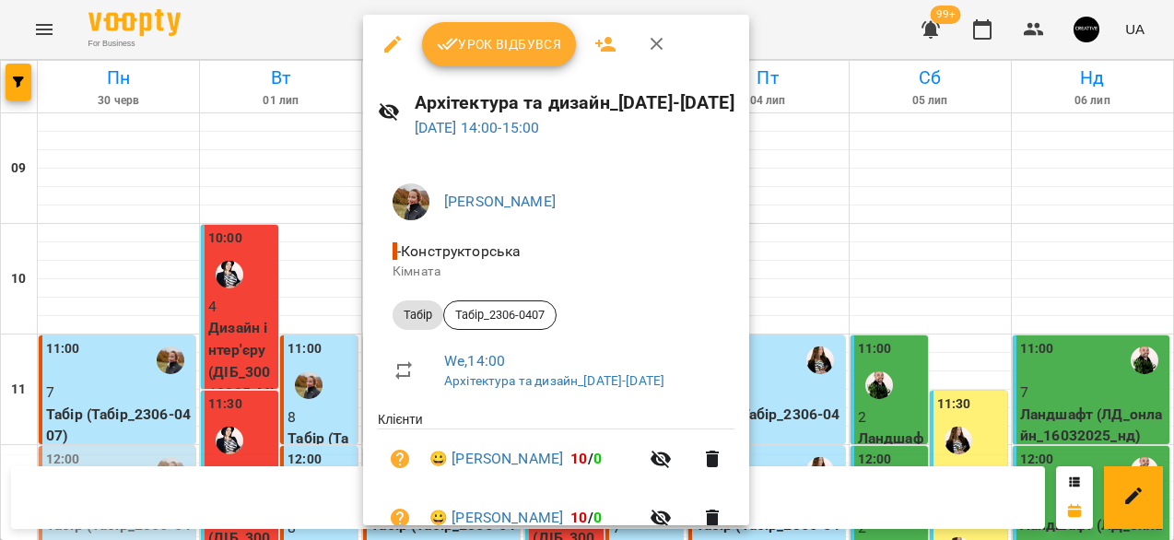
click at [514, 42] on span "Урок відбувся" at bounding box center [499, 44] width 125 height 22
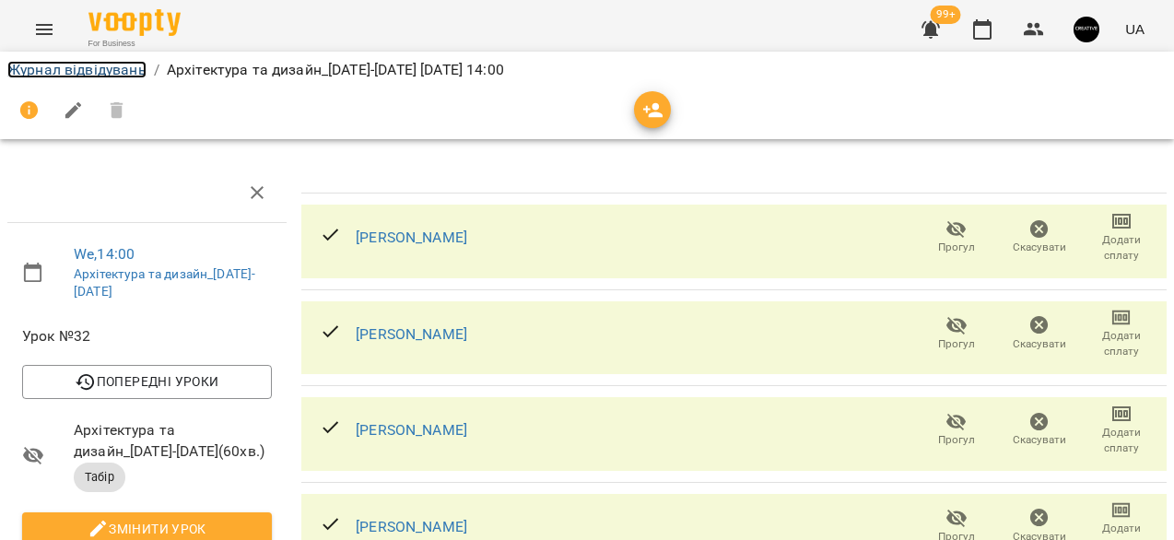
click at [123, 73] on link "Журнал відвідувань" at bounding box center [76, 70] width 139 height 18
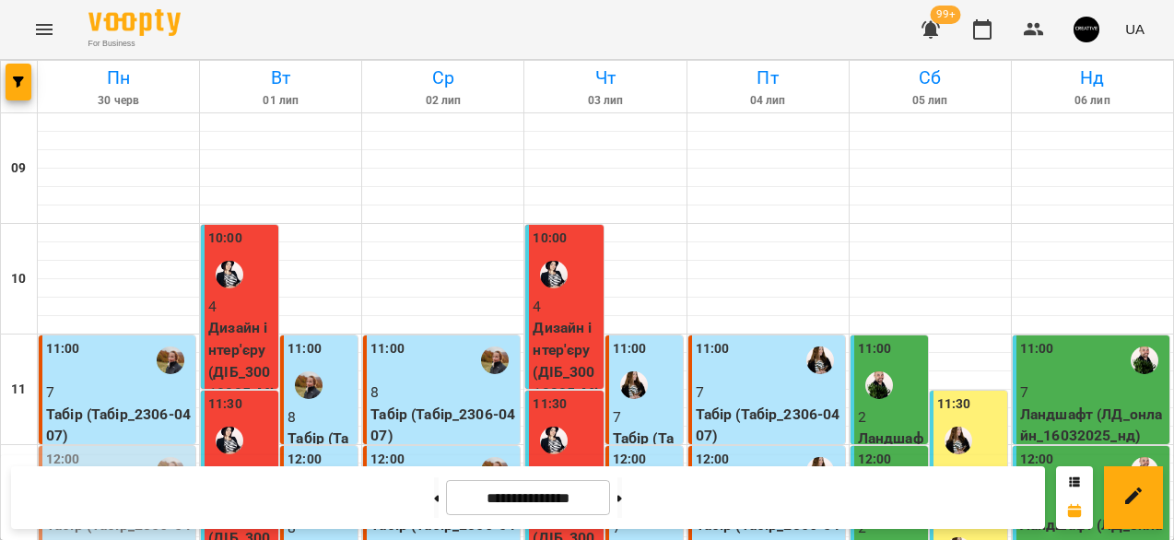
scroll to position [405, 0]
click at [622, 495] on icon at bounding box center [620, 498] width 5 height 6
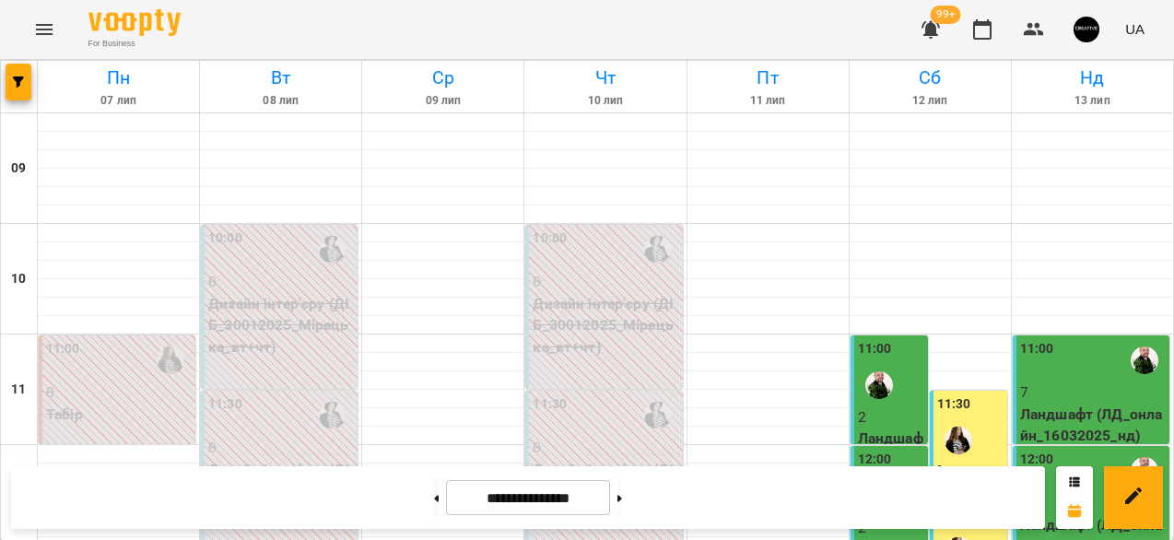
scroll to position [984, 0]
click at [622, 507] on button at bounding box center [620, 497] width 5 height 41
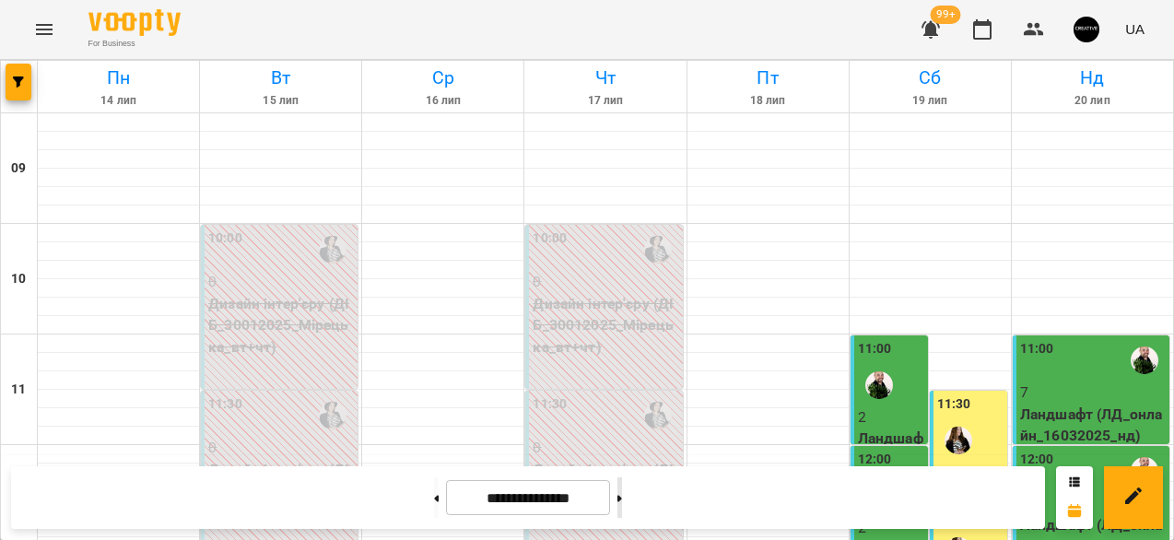
click at [622, 506] on button at bounding box center [620, 497] width 5 height 41
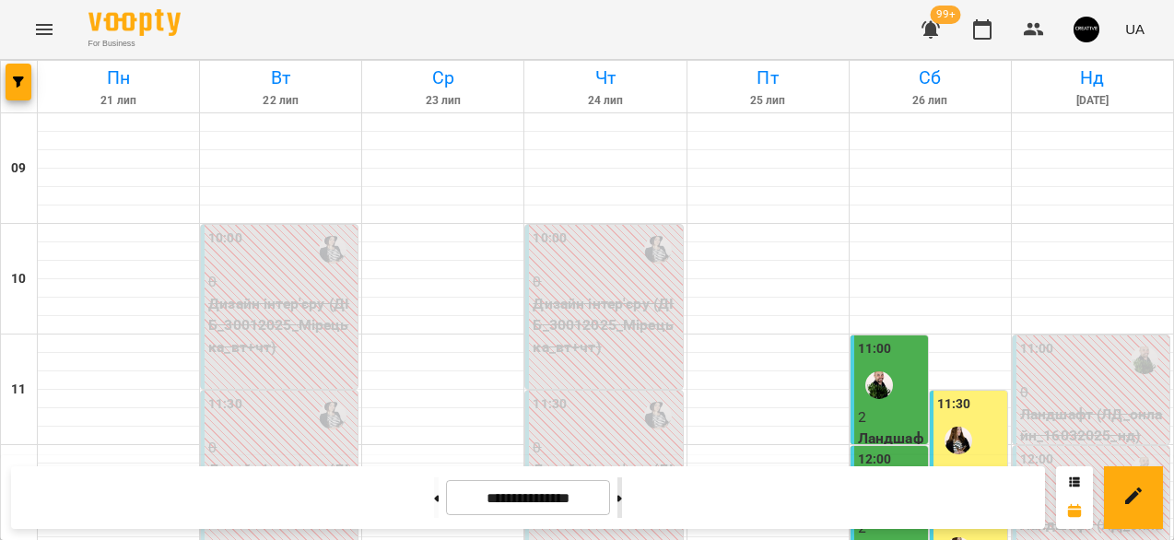
click at [622, 494] on button at bounding box center [620, 497] width 5 height 41
type input "**********"
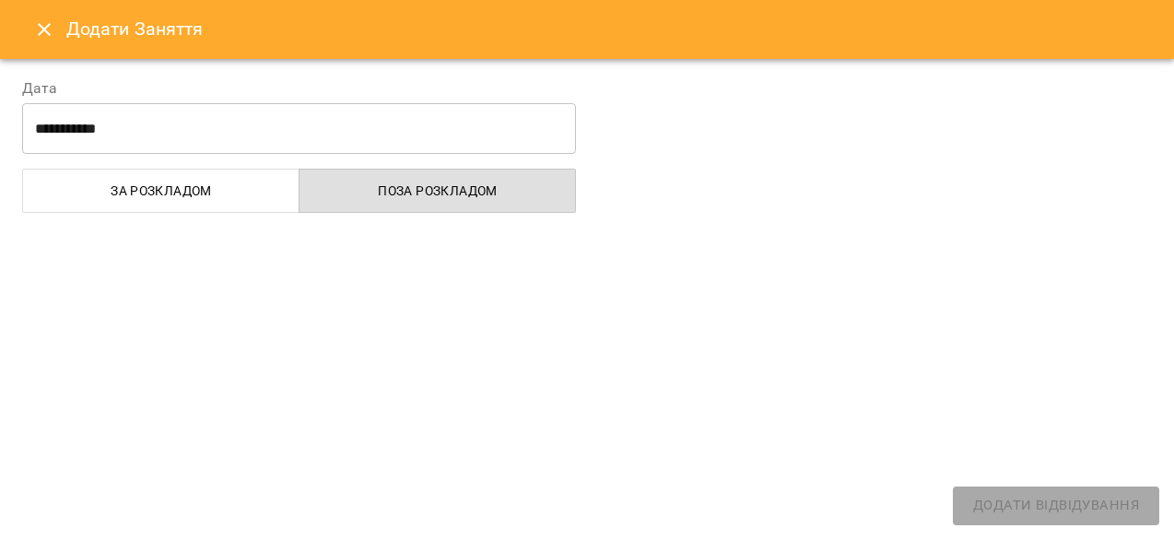
select select
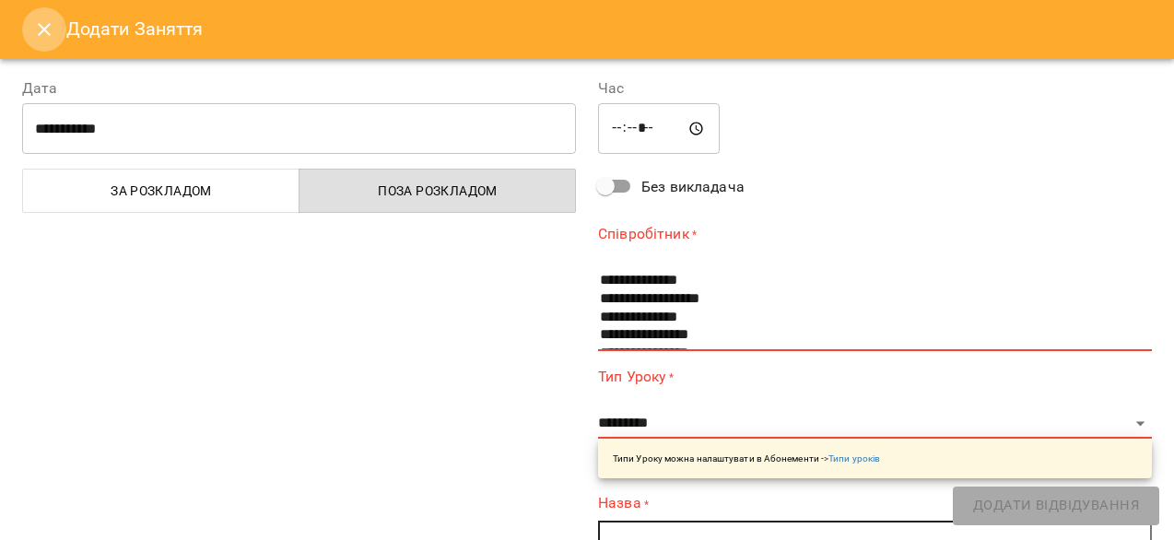
click at [41, 29] on icon "Close" at bounding box center [44, 29] width 22 height 22
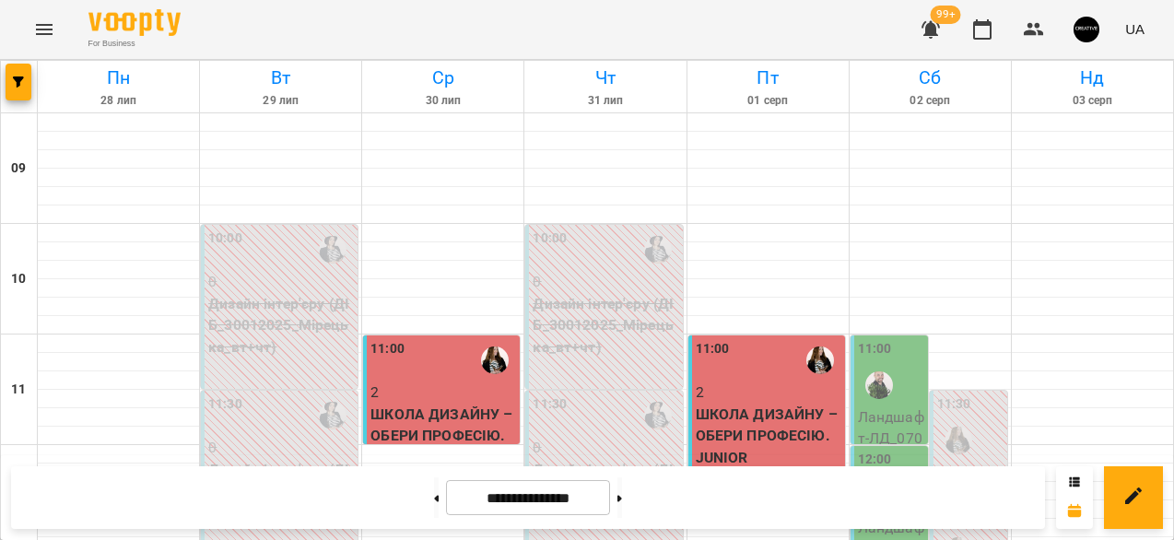
click at [44, 29] on icon "Menu" at bounding box center [44, 29] width 17 height 11
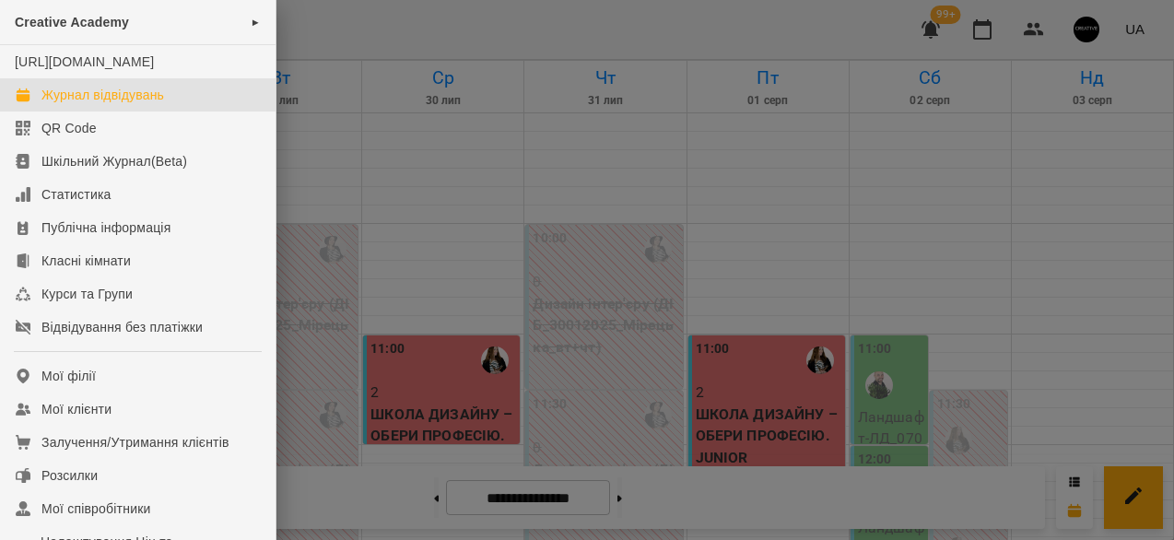
click at [1076, 477] on div at bounding box center [587, 270] width 1174 height 540
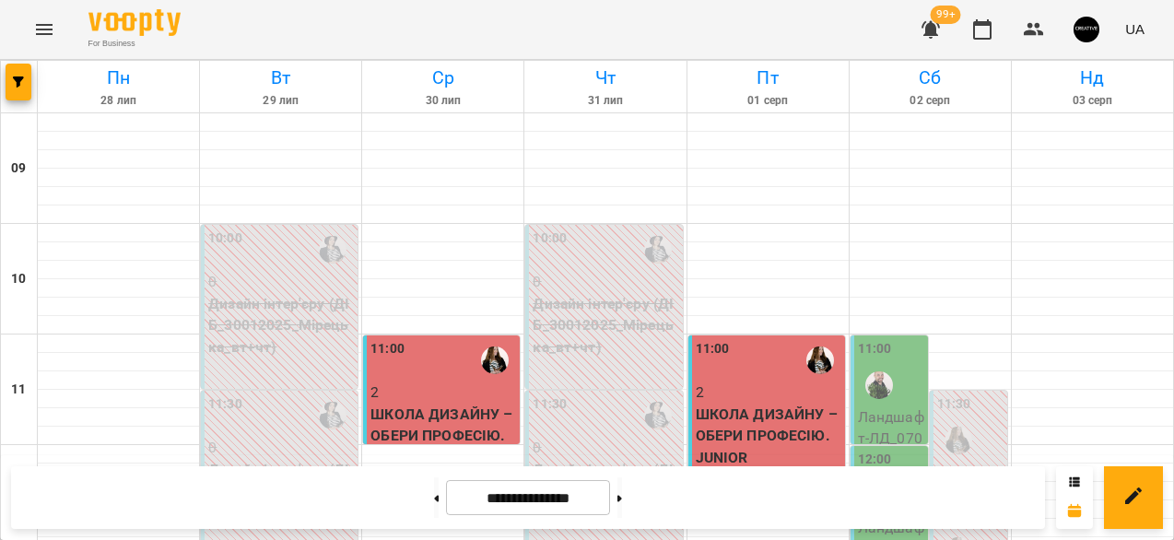
click at [1058, 483] on div at bounding box center [1074, 497] width 37 height 63
click at [1073, 484] on icon at bounding box center [1074, 482] width 11 height 11
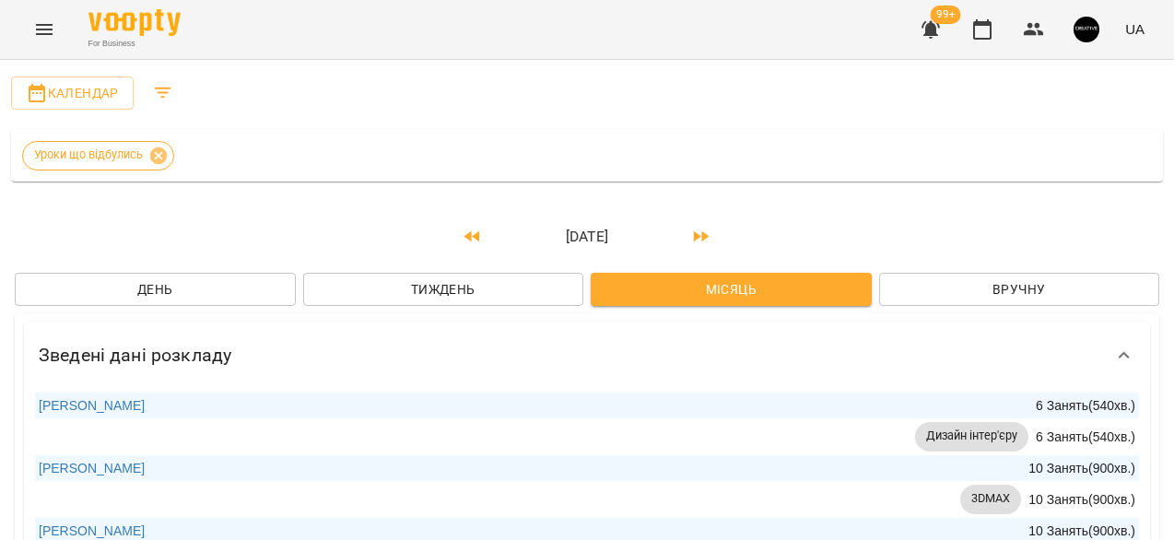
scroll to position [31, 0]
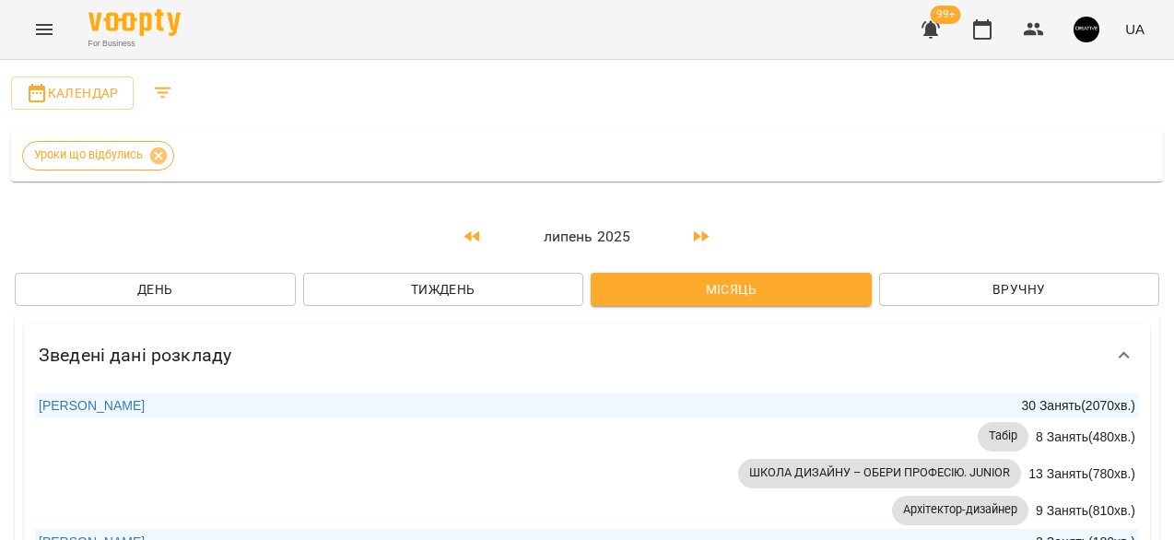
scroll to position [866, 0]
